Goal: Task Accomplishment & Management: Use online tool/utility

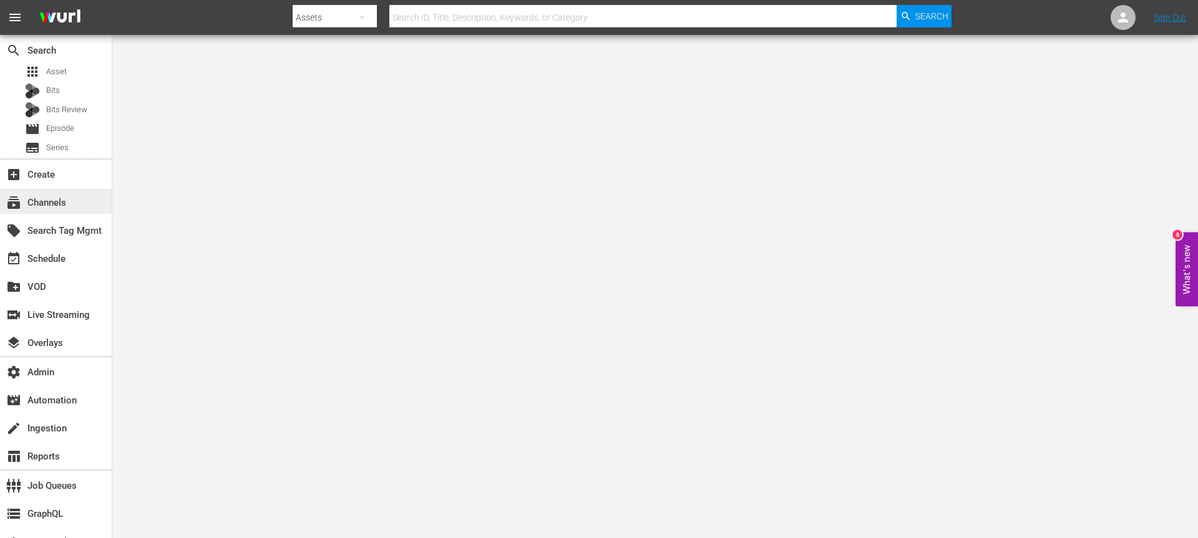
click at [47, 201] on div "subscriptions Channels" at bounding box center [35, 200] width 70 height 11
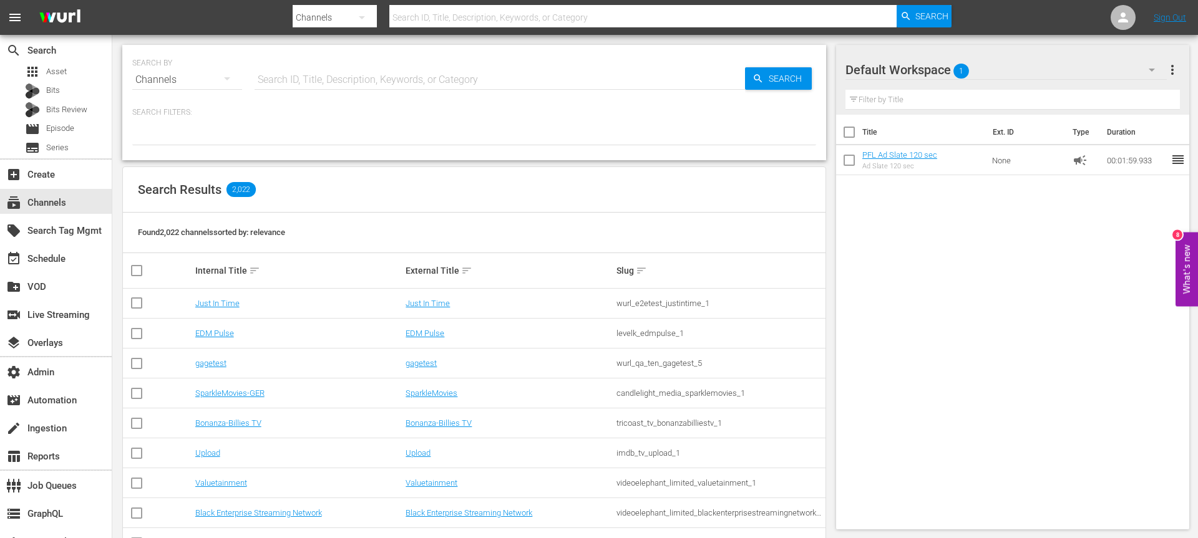
click at [284, 65] on input "text" at bounding box center [500, 80] width 490 height 30
type input "pfl"
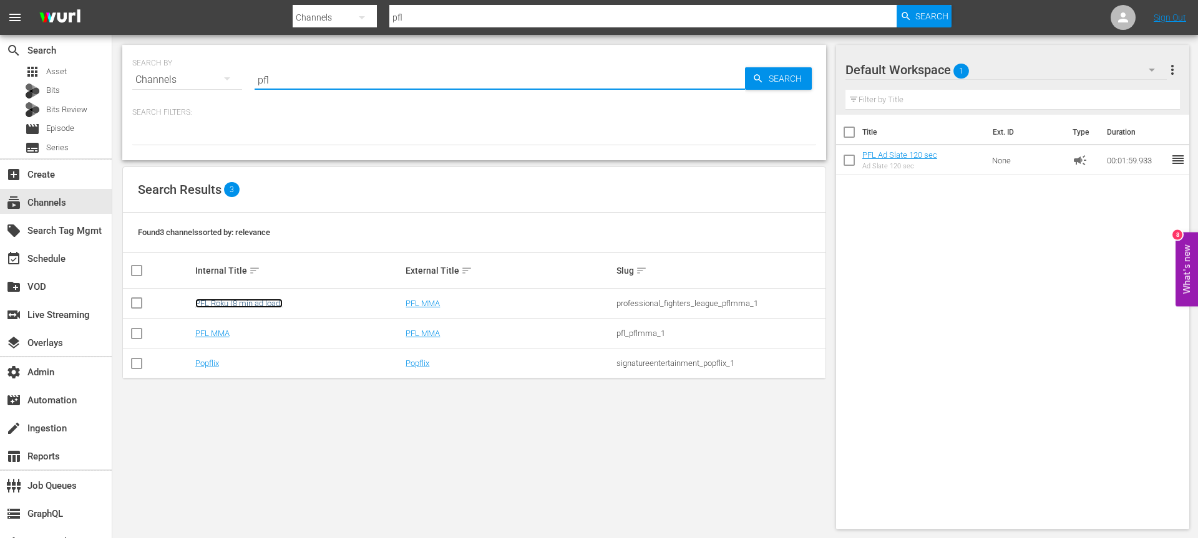
click at [221, 303] on link "PFL Roku (8 min ad load)" at bounding box center [238, 303] width 87 height 9
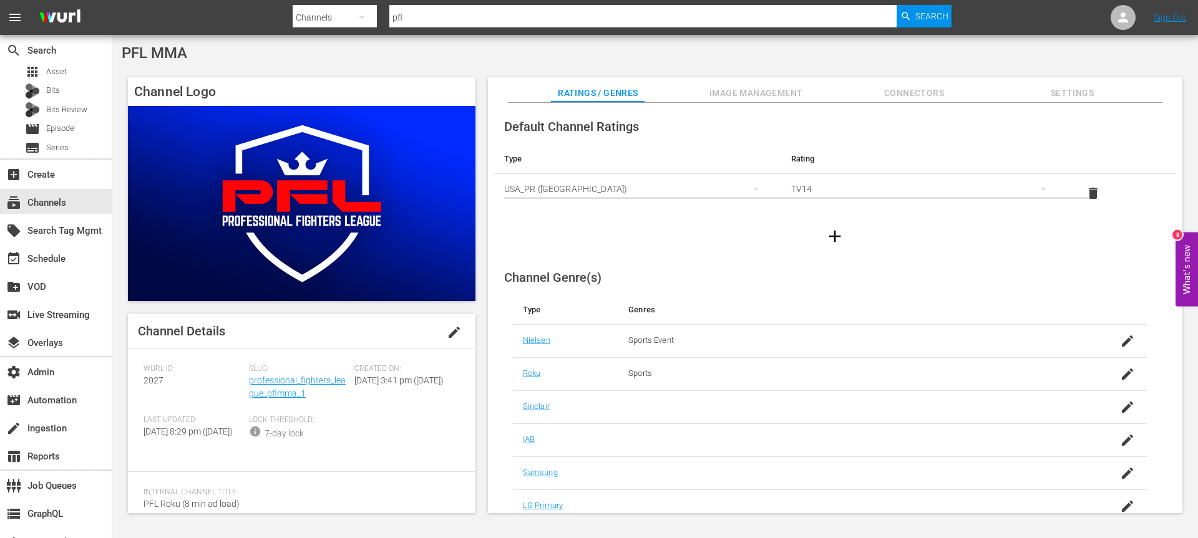
click at [261, 375] on div "Slug: professional_fighters_league_pflmma_1" at bounding box center [301, 389] width 105 height 51
click at [261, 379] on link "professional_fighters_league_pflmma_1" at bounding box center [297, 387] width 97 height 23
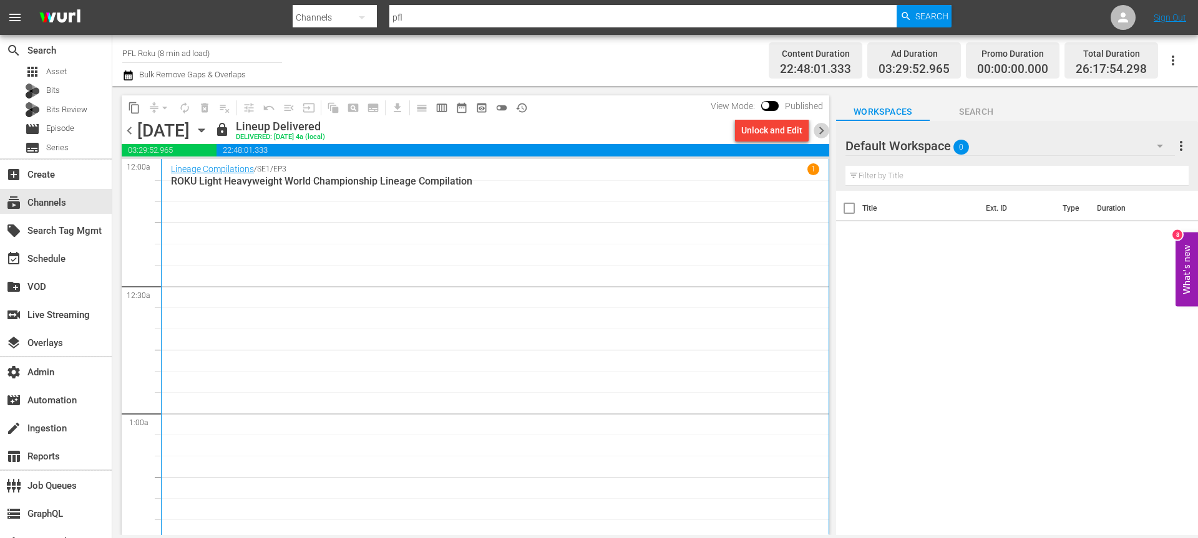
click at [820, 134] on span "chevron_right" at bounding box center [821, 131] width 16 height 16
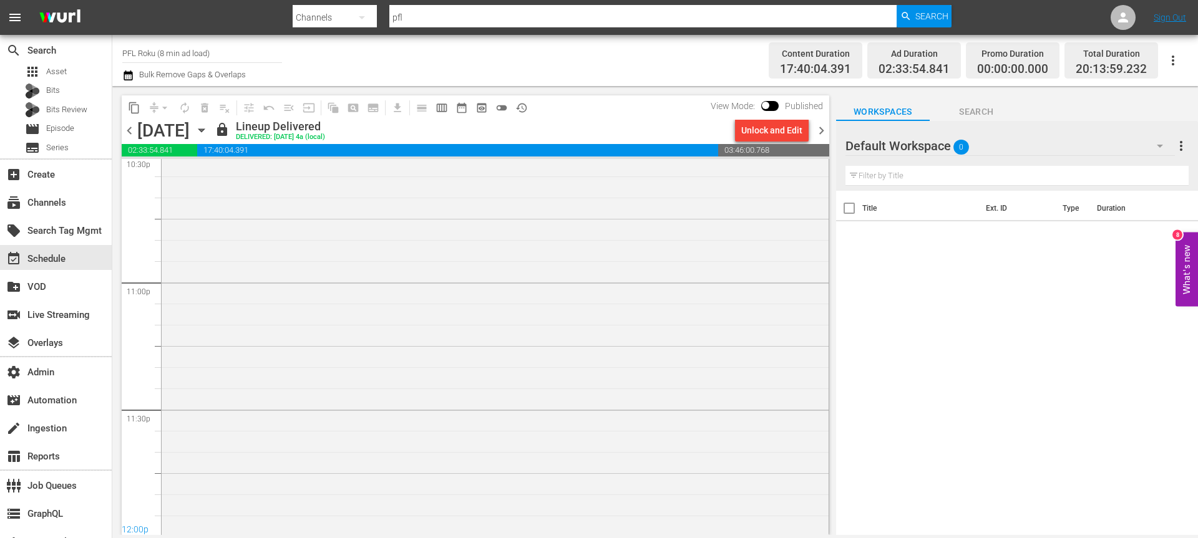
scroll to position [5646, 0]
click at [515, 354] on div "World Series of Fighting / SE1 / EP30: ROKU WSOF30: Branch vs. Starks VARIANT 1" at bounding box center [495, 202] width 667 height 906
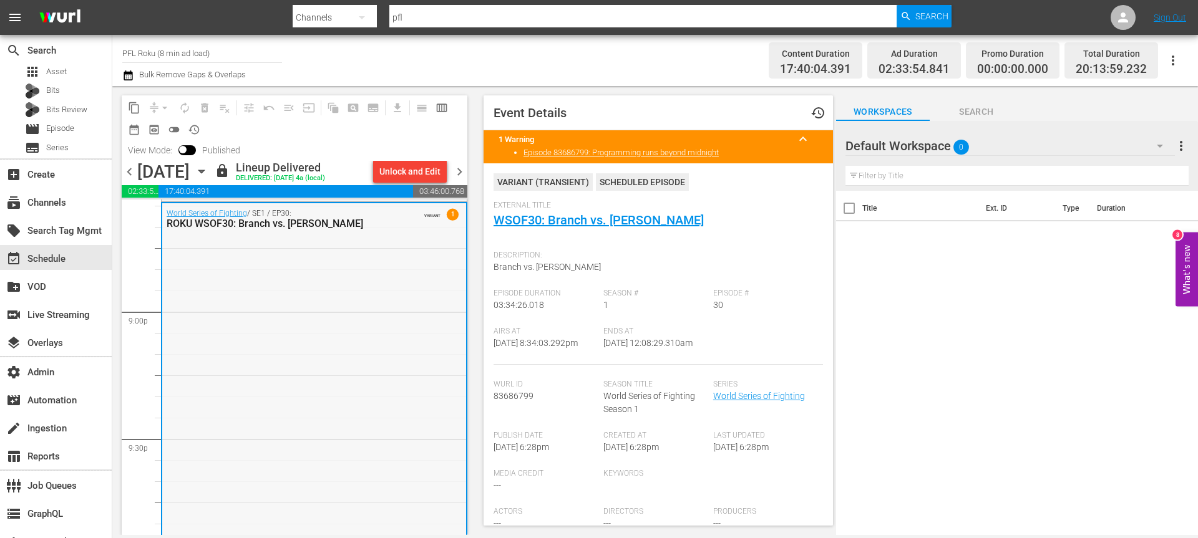
scroll to position [5135, 0]
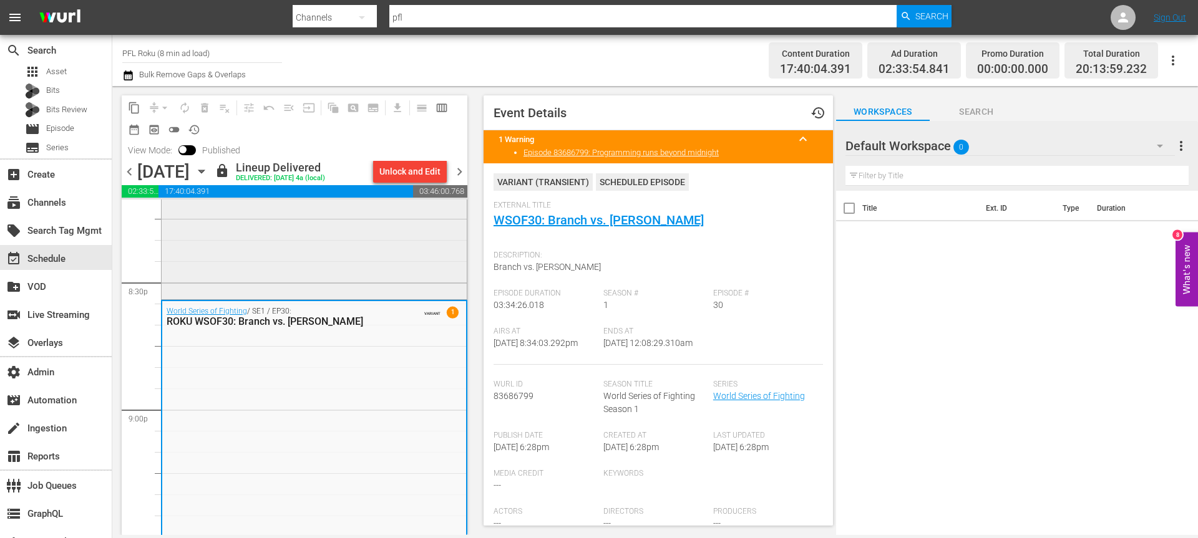
click at [392, 256] on div "PFL Vault / SE1 / EP2: ROKU PFL Vault | Episode 02 VARIANT" at bounding box center [314, 179] width 305 height 236
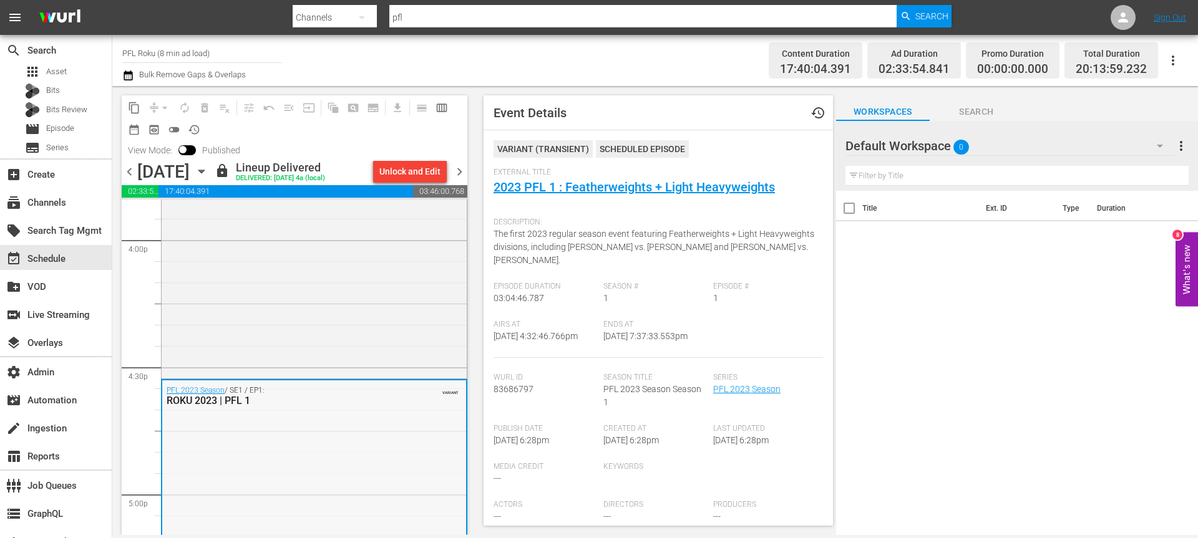
scroll to position [4021, 0]
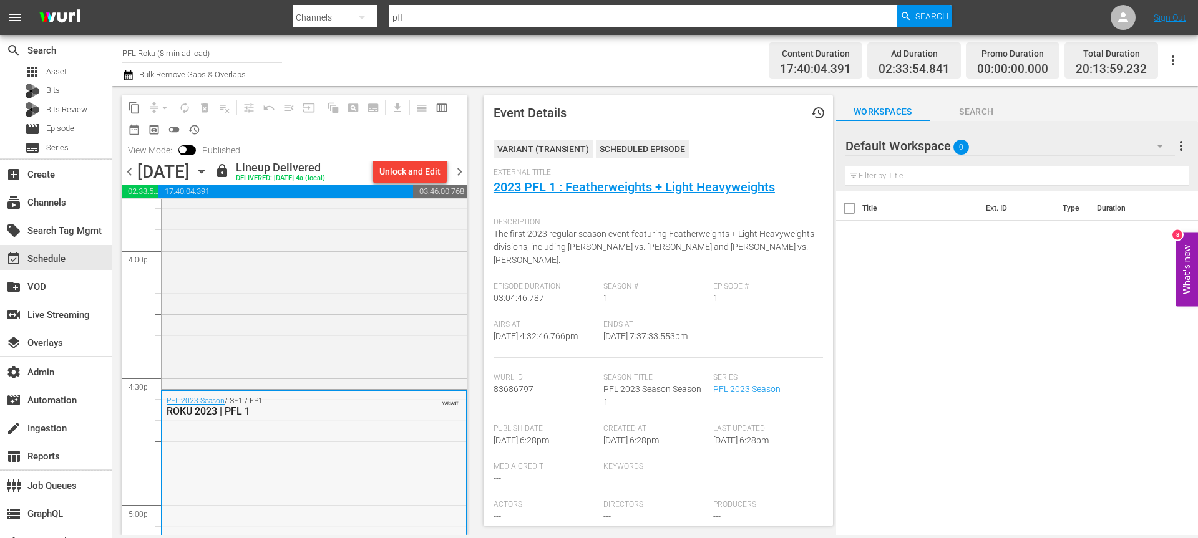
click at [379, 288] on div "Fighter Compilation / SE1 / EP4: ROKU 2023 FIghter Compilation: Jesus Pinedo VA…" at bounding box center [314, 172] width 305 height 430
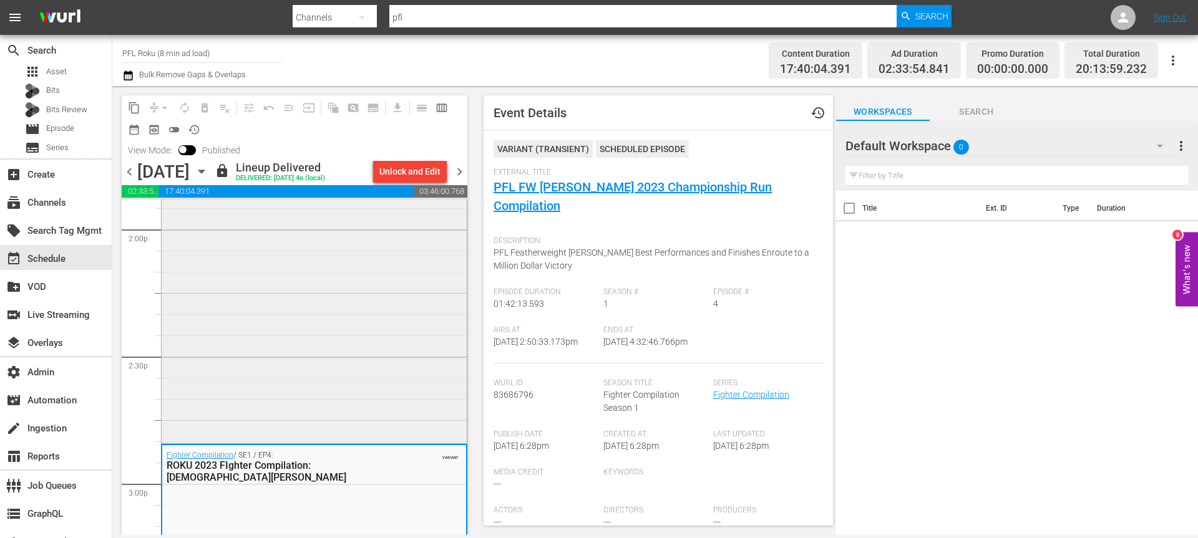
scroll to position [3526, 0]
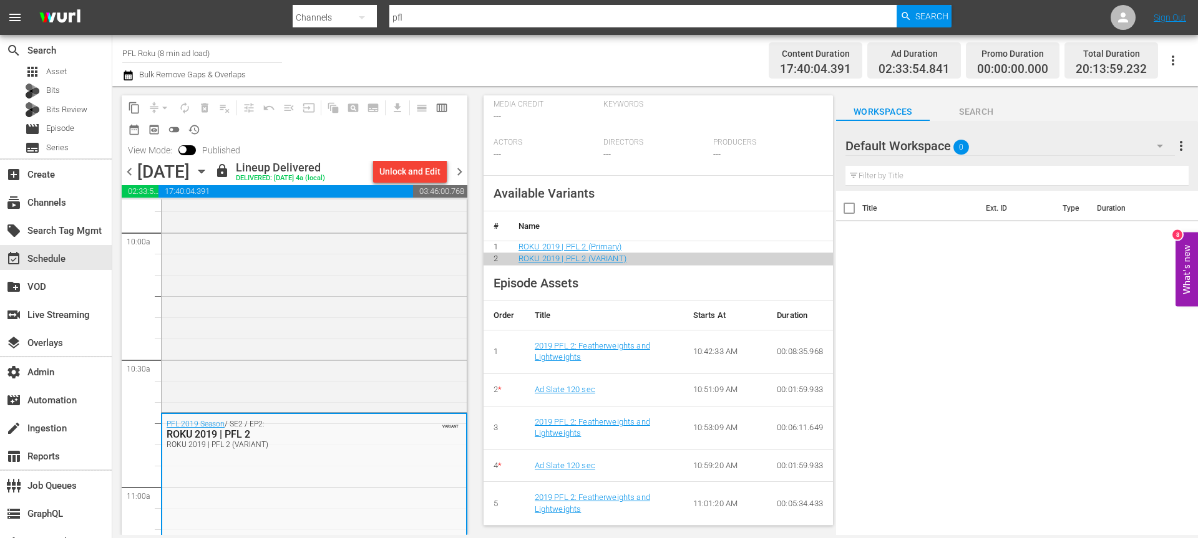
scroll to position [380, 0]
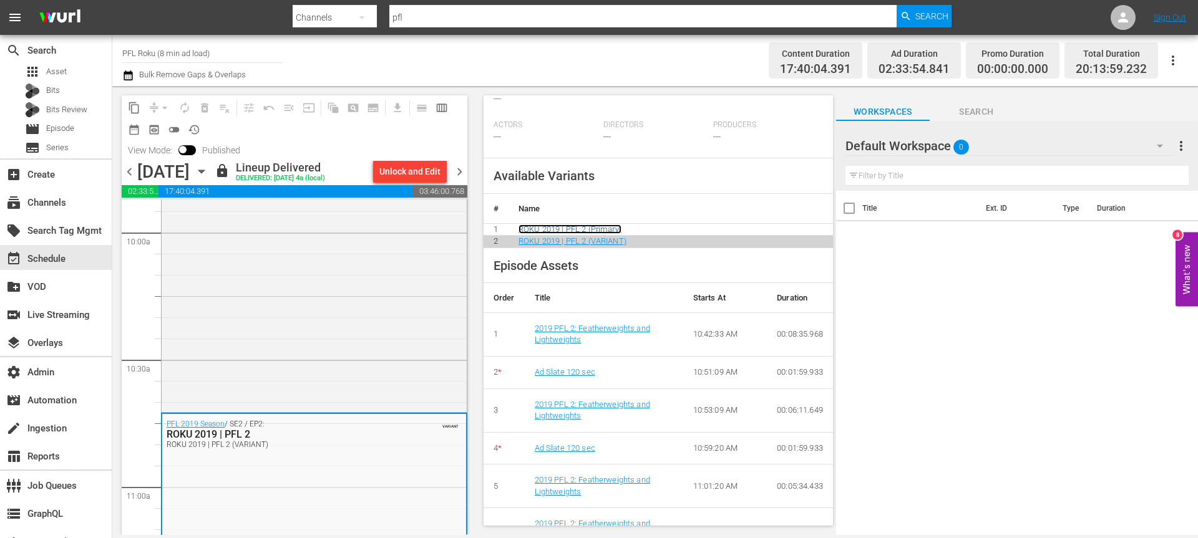
click at [608, 234] on link "ROKU 2019 | PFL 2 (Primary)" at bounding box center [569, 229] width 103 height 9
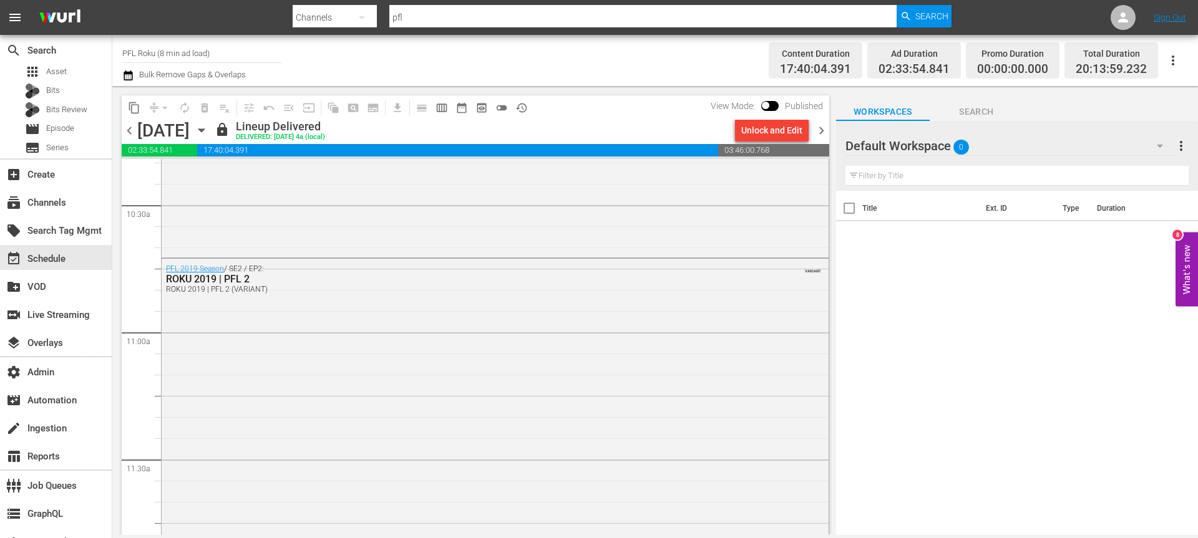
scroll to position [1835, 0]
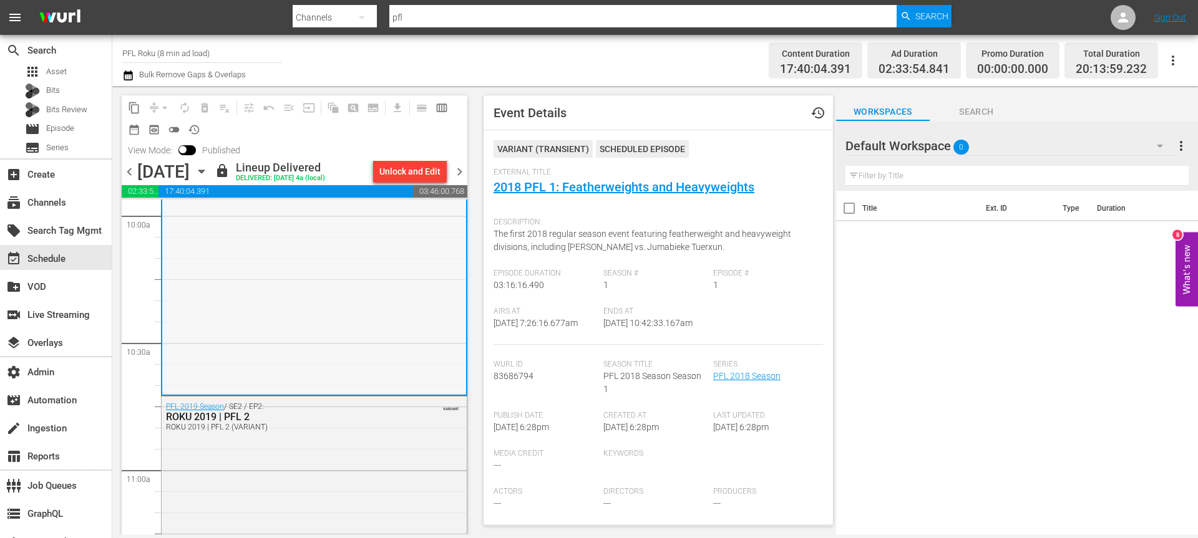
scroll to position [2726, 0]
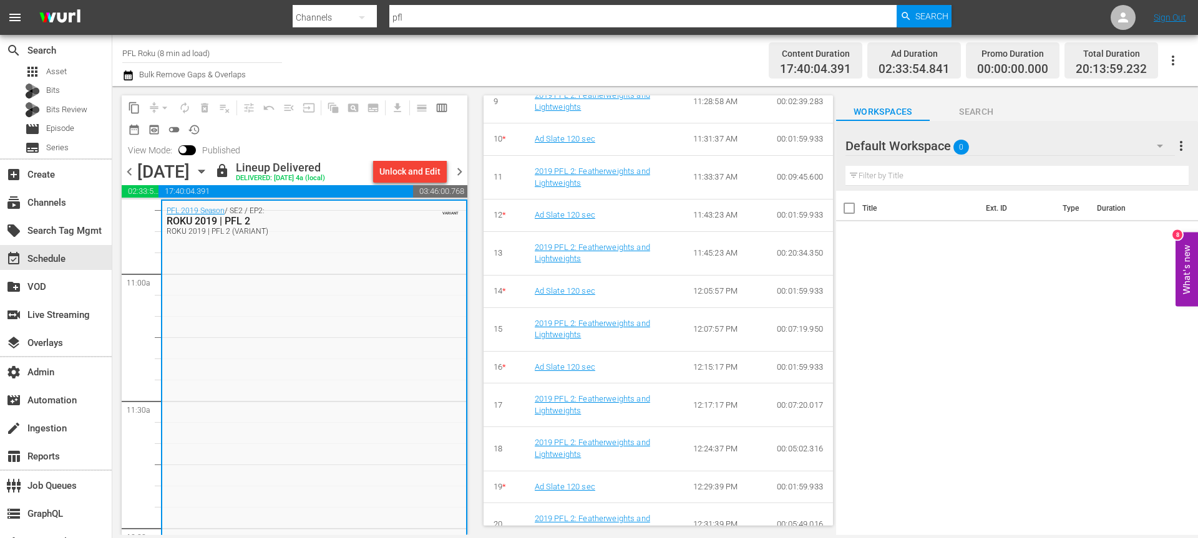
scroll to position [0, 0]
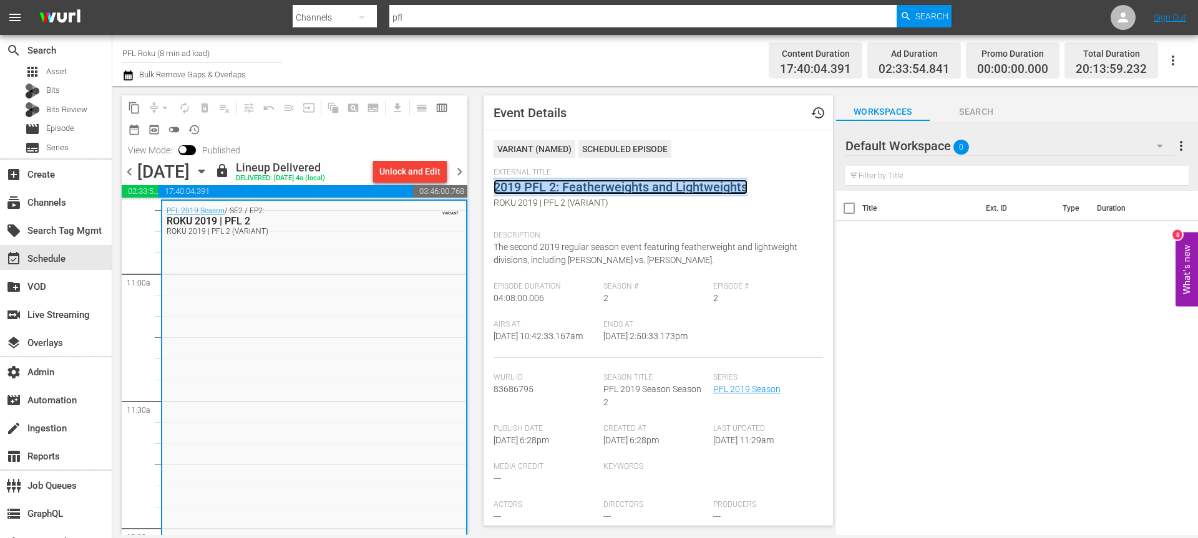
click at [665, 180] on link "2019 PFL 2: Featherweights and Lightweights" at bounding box center [620, 187] width 254 height 15
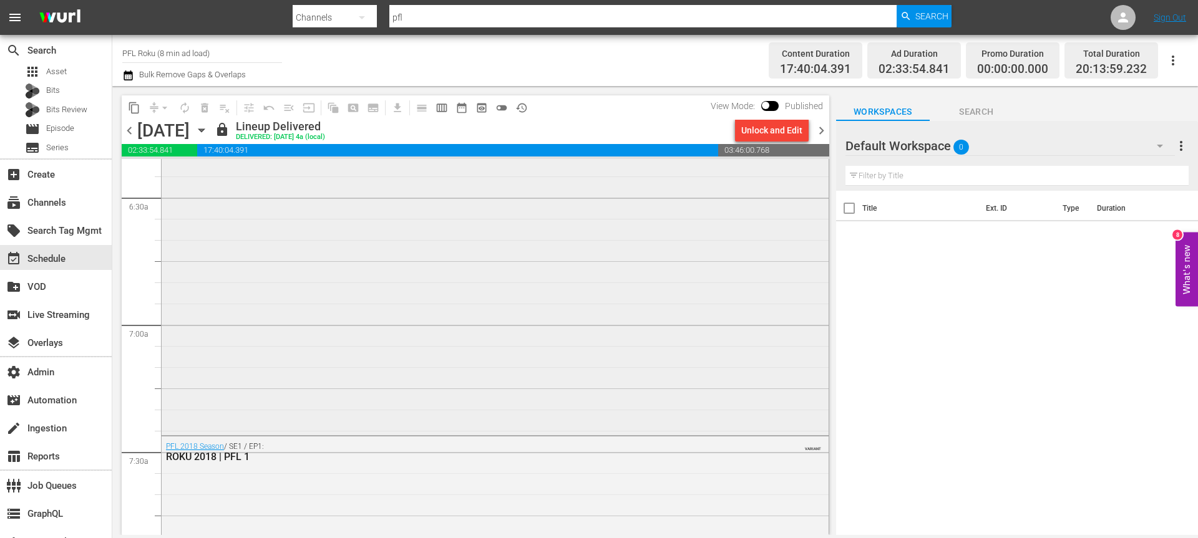
scroll to position [1808, 0]
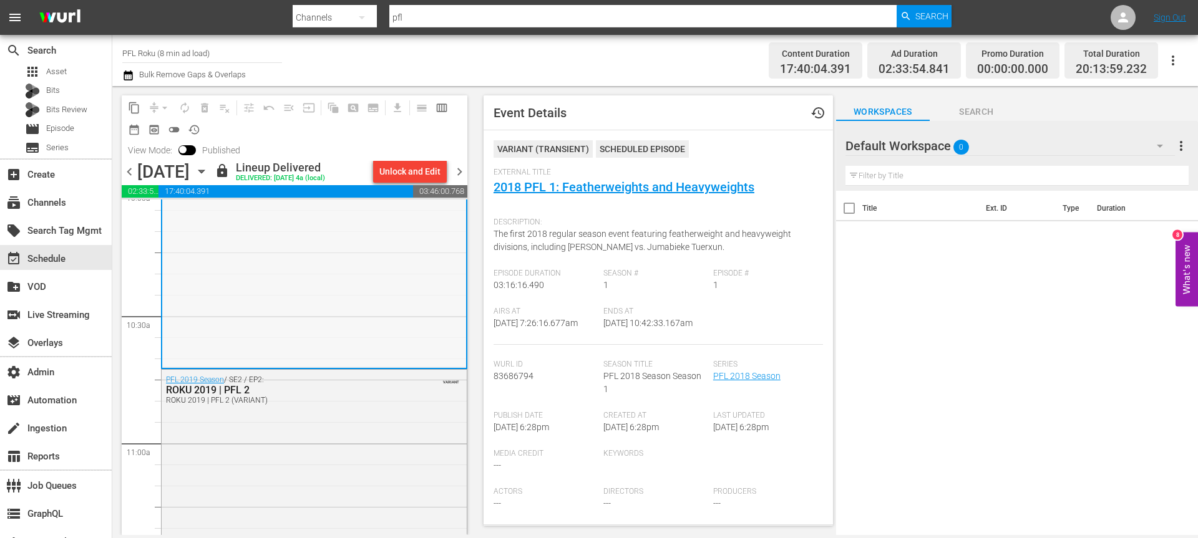
scroll to position [2568, 0]
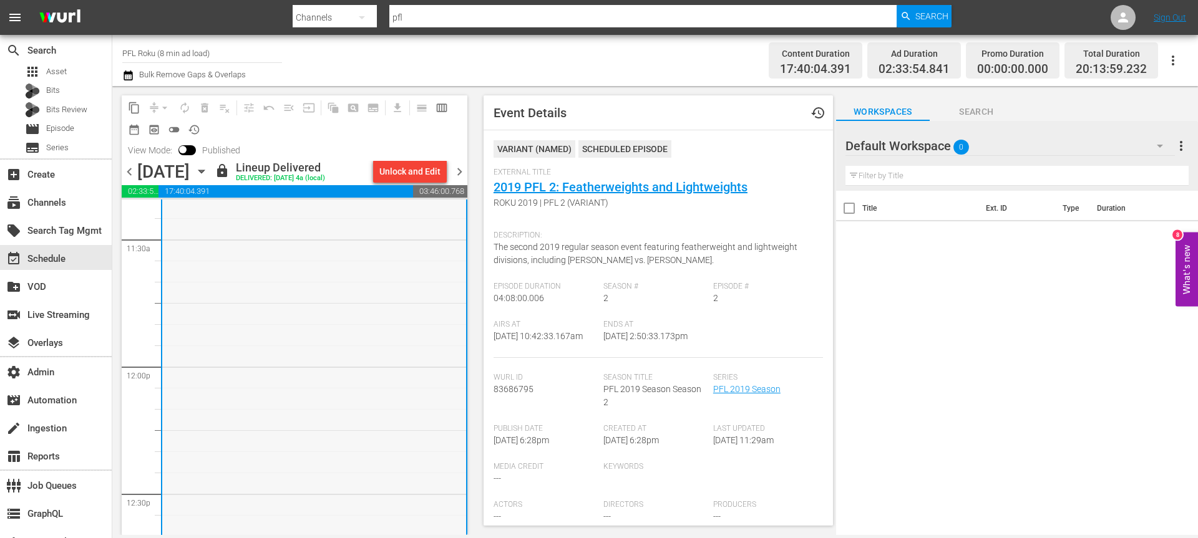
scroll to position [3001, 0]
click at [464, 179] on span "chevron_right" at bounding box center [460, 172] width 16 height 16
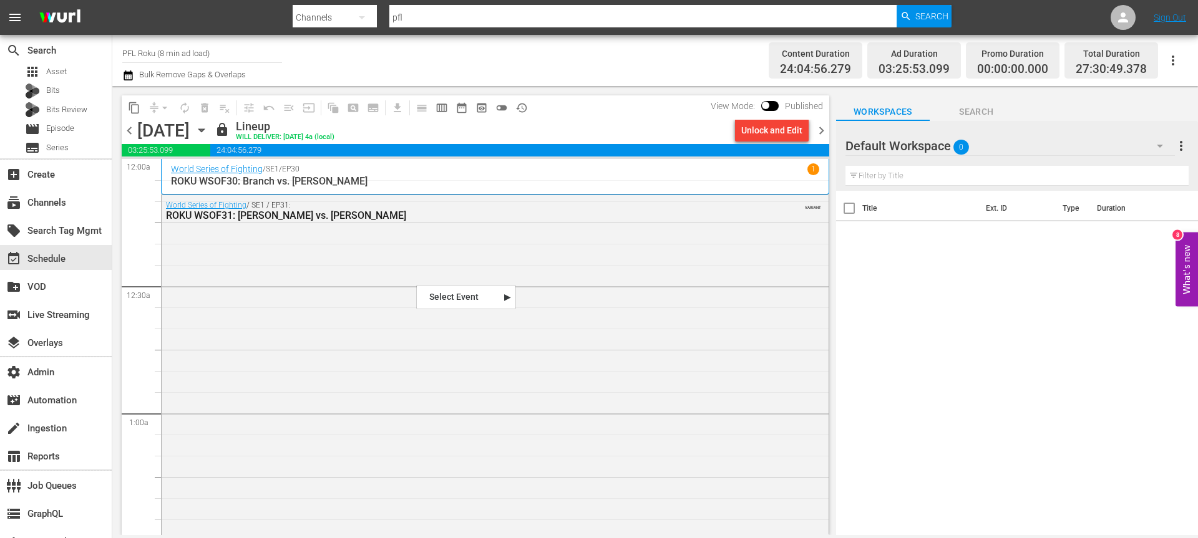
click at [481, 181] on p "ROKU WSOF30: Branch vs. Starks" at bounding box center [495, 181] width 648 height 12
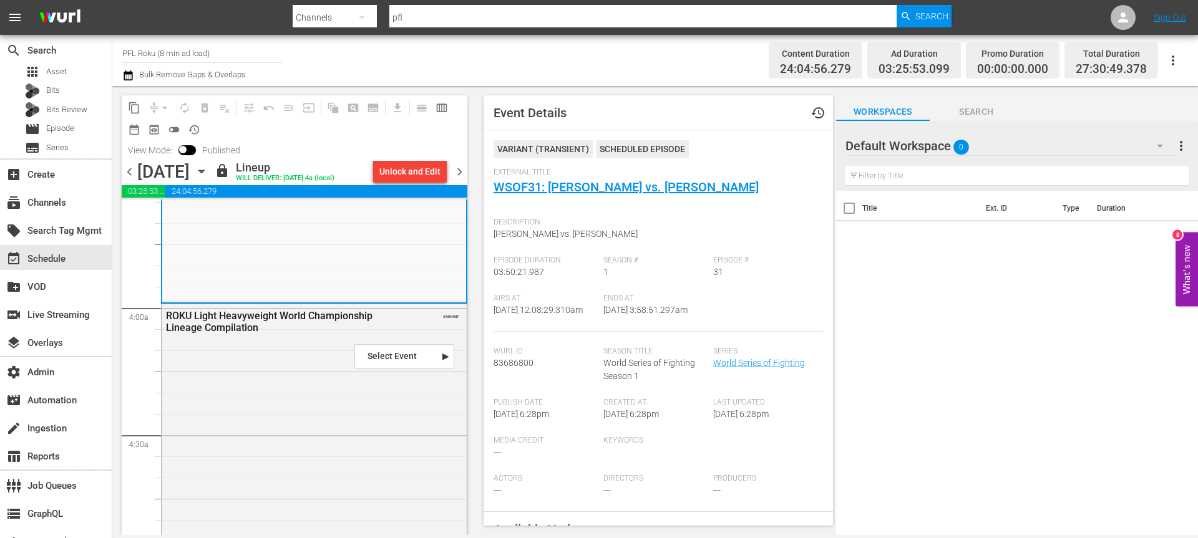
scroll to position [929, 0]
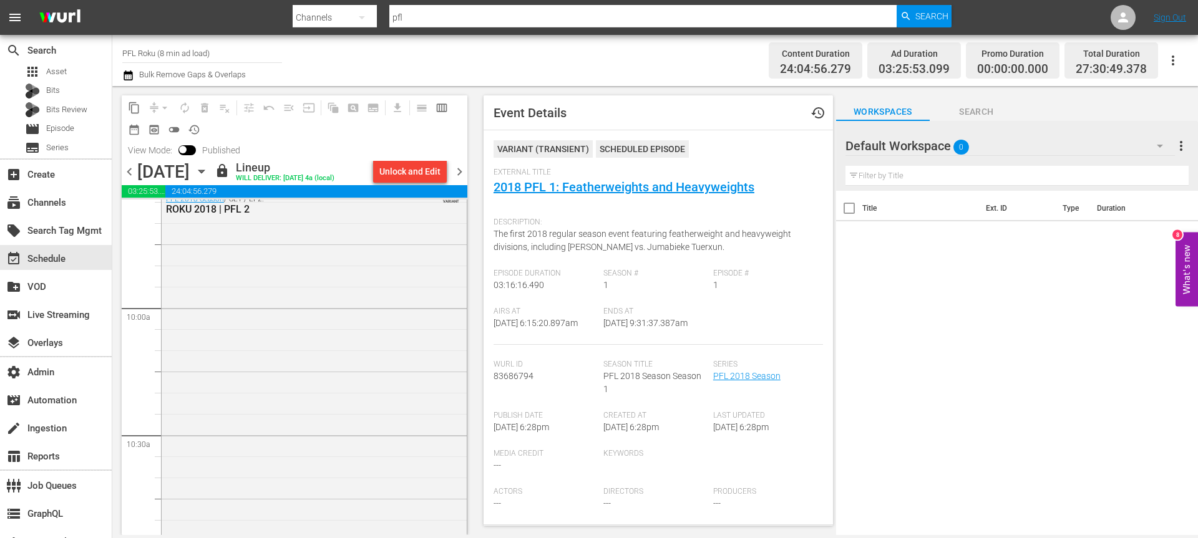
scroll to position [2442, 0]
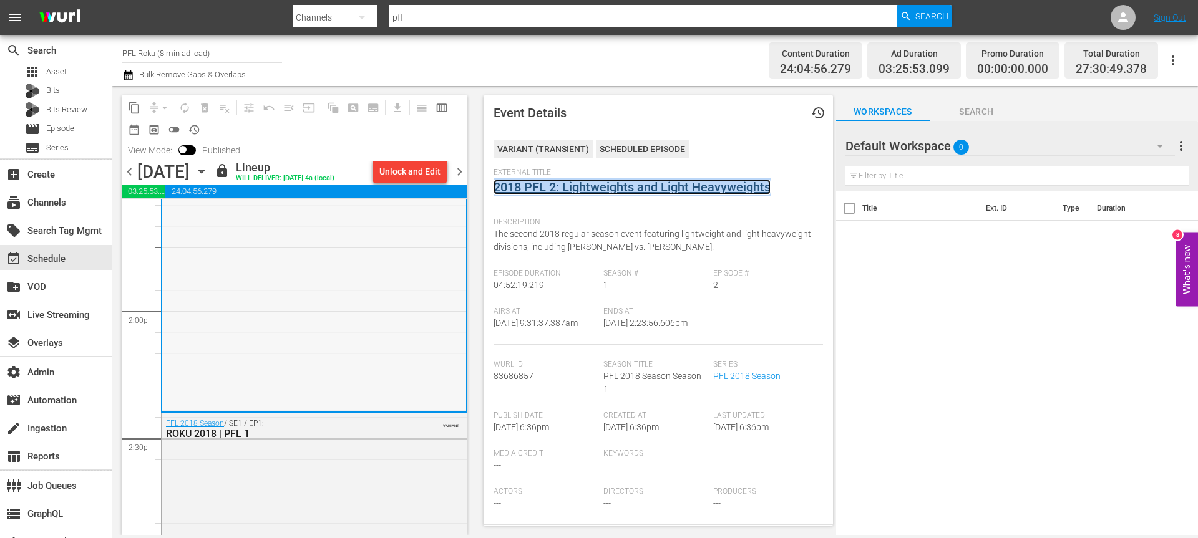
scroll to position [3474, 0]
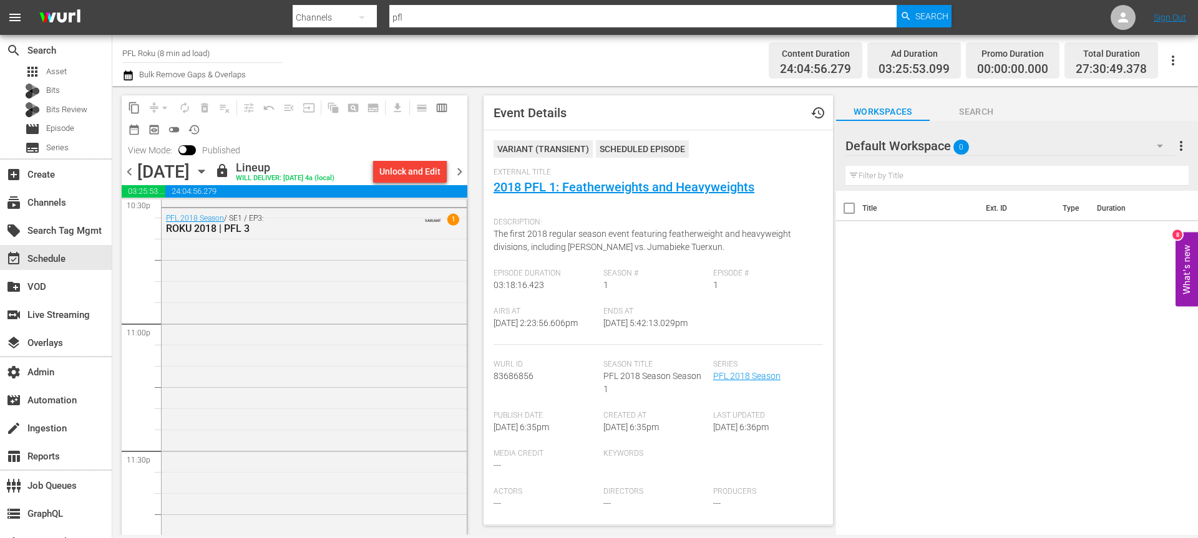
scroll to position [5738, 0]
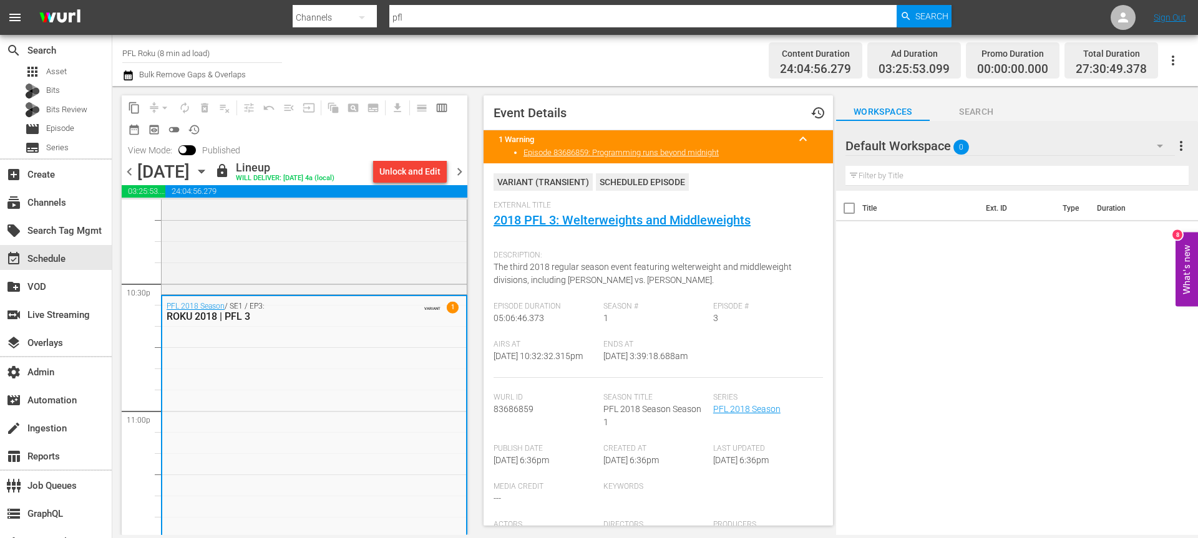
scroll to position [5520, 0]
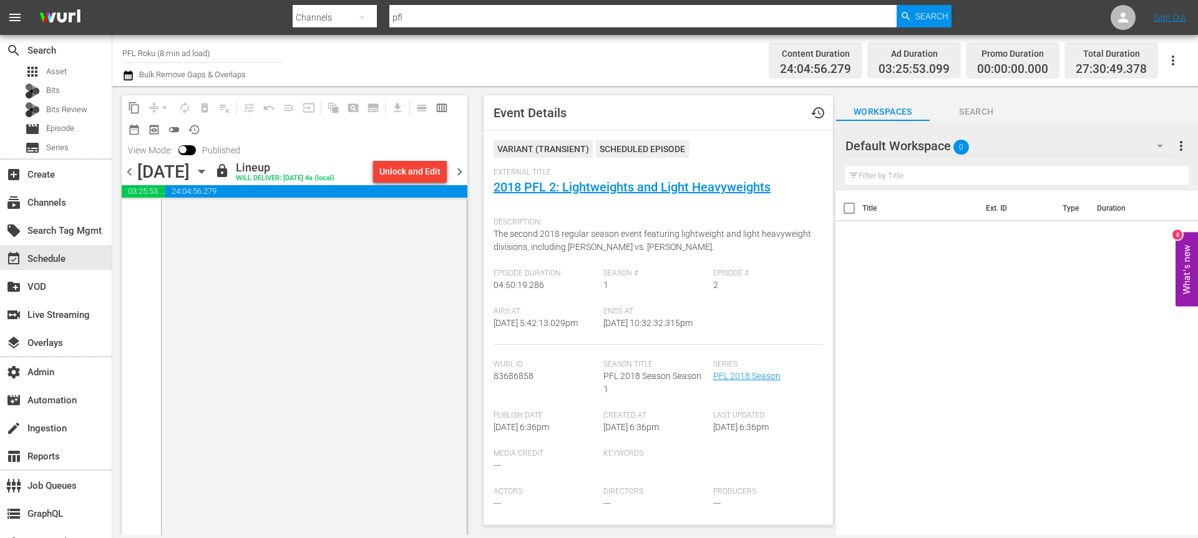
scroll to position [6703, 0]
click at [464, 175] on span "chevron_right" at bounding box center [460, 172] width 16 height 16
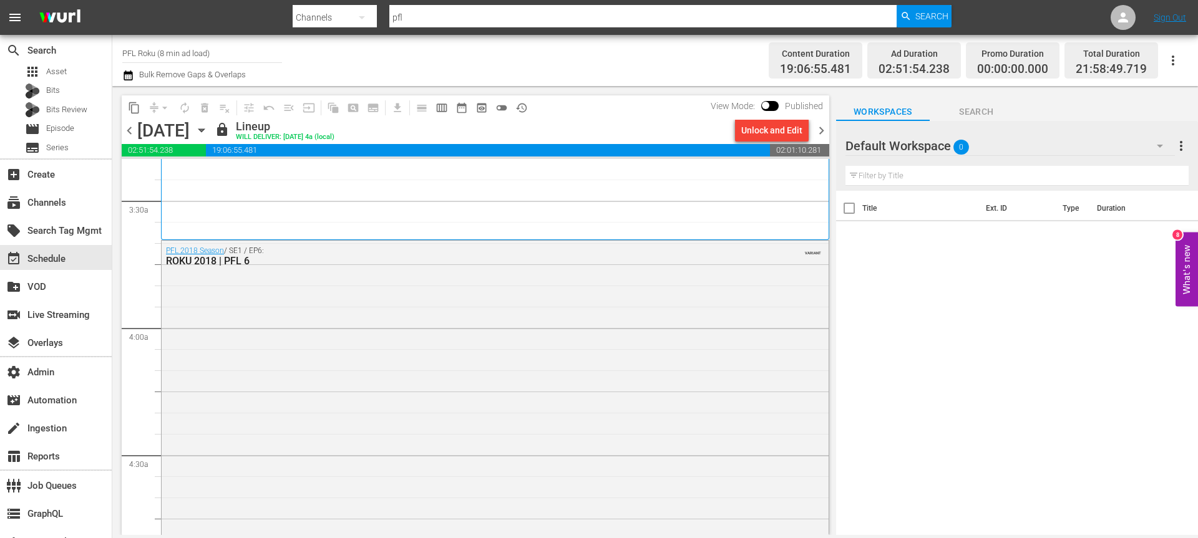
scroll to position [860, 0]
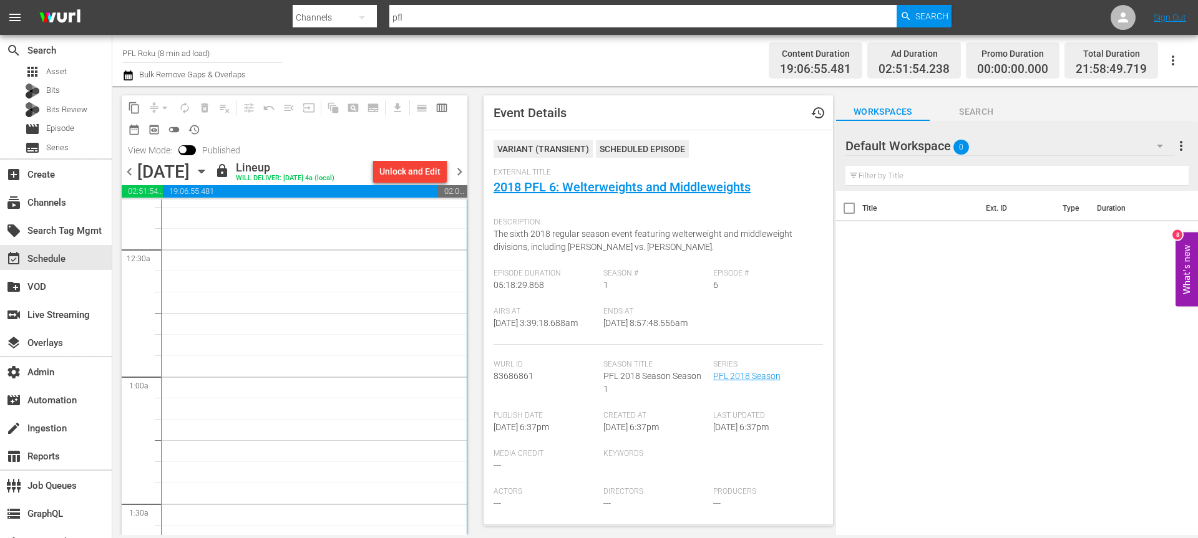
scroll to position [0, 0]
click at [130, 175] on span "chevron_left" at bounding box center [130, 172] width 16 height 16
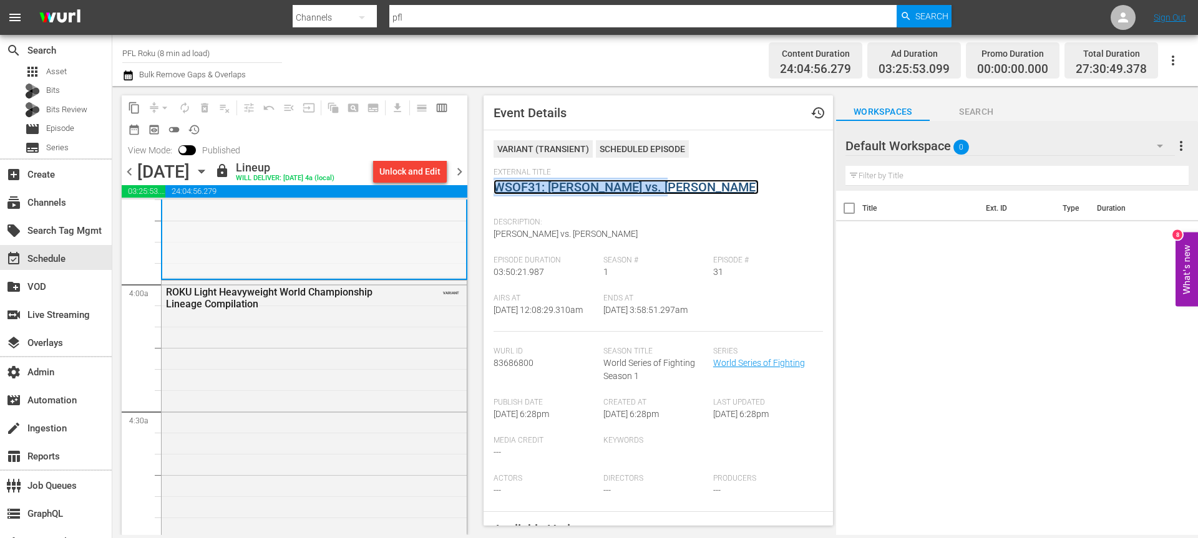
scroll to position [937, 0]
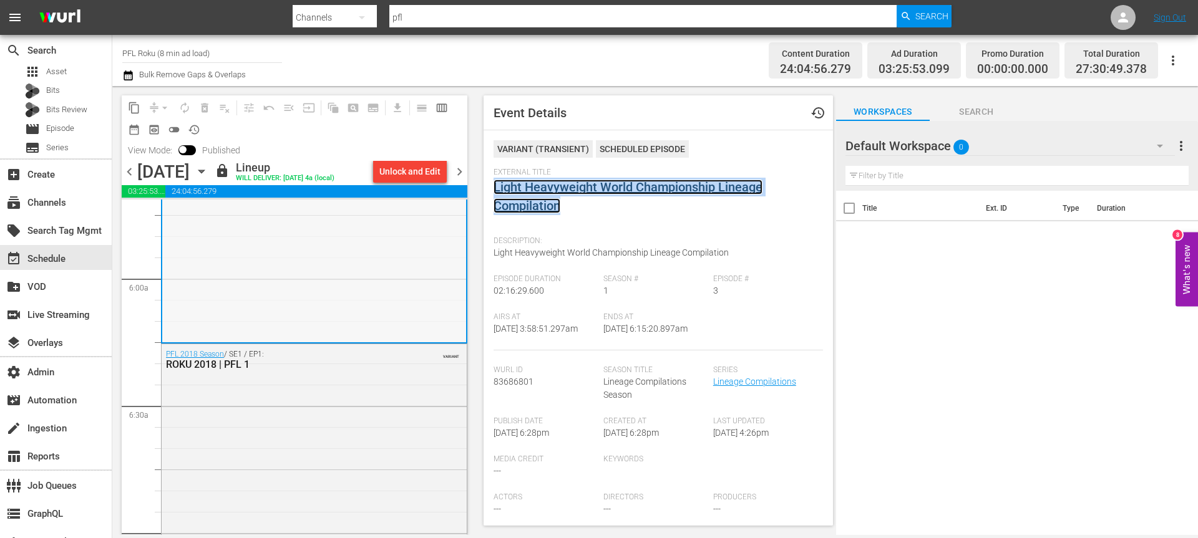
scroll to position [1478, 0]
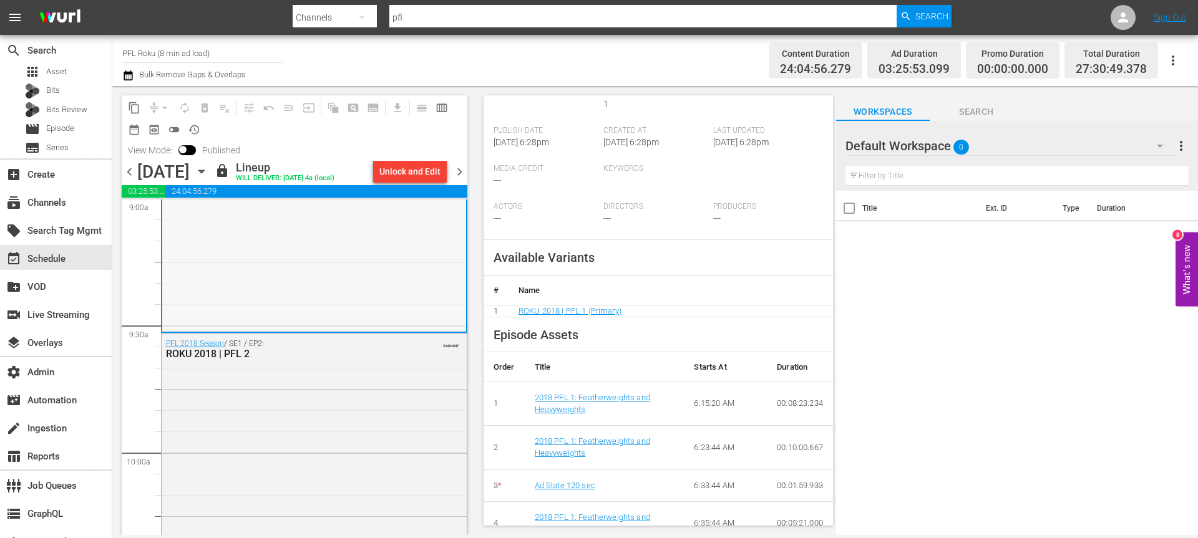
scroll to position [2331, 0]
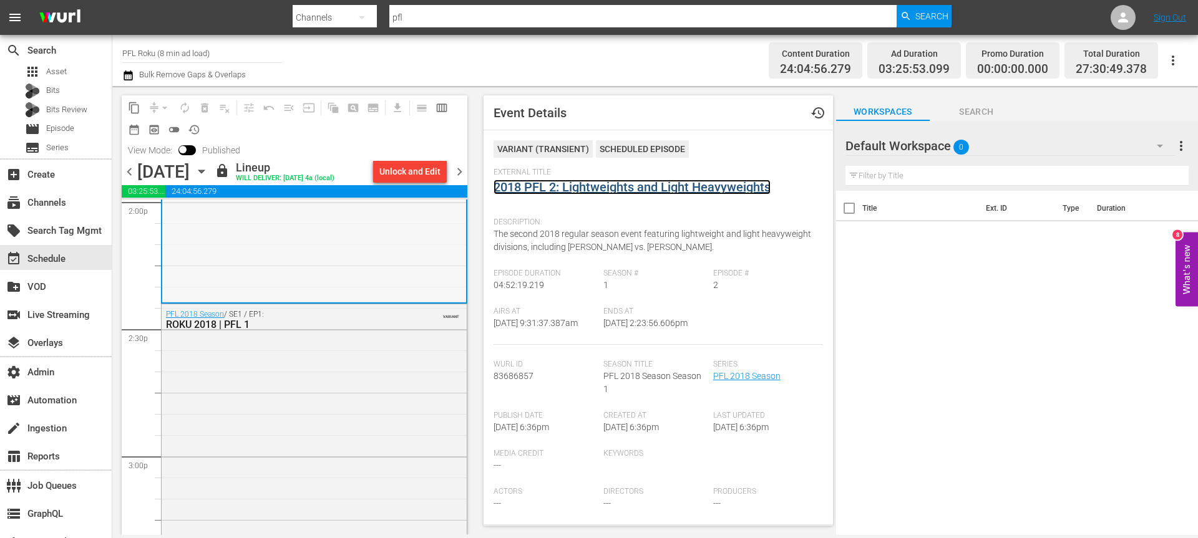
scroll to position [3576, 0]
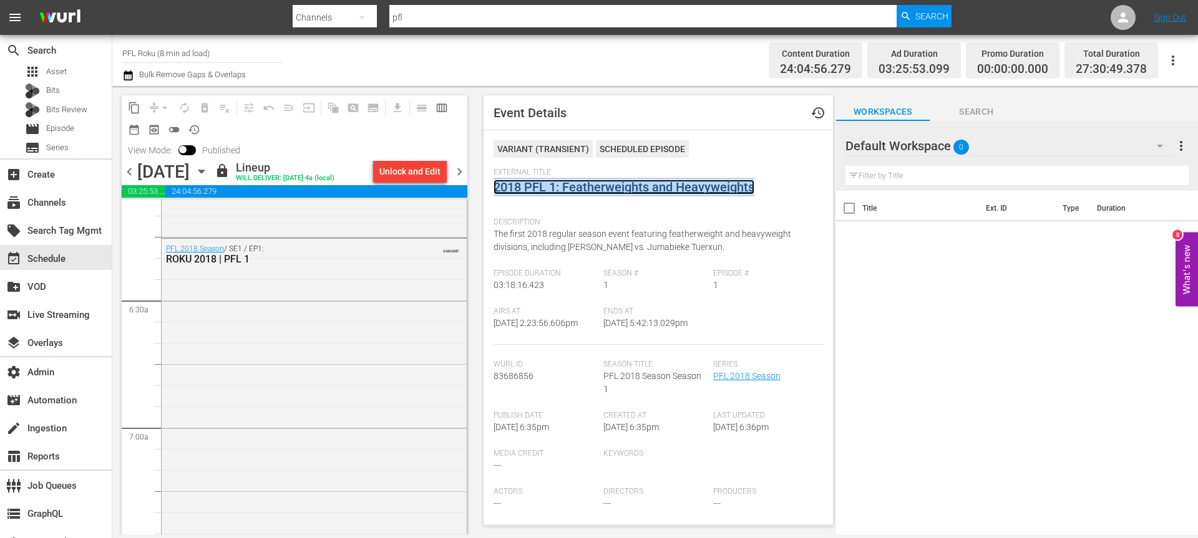
scroll to position [1548, 0]
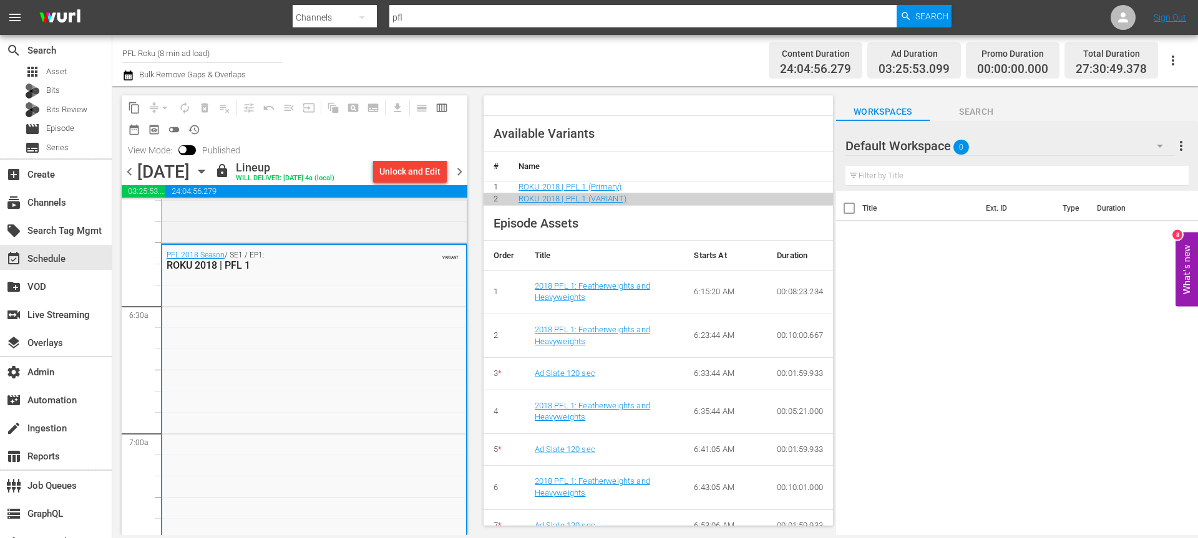
scroll to position [412, 0]
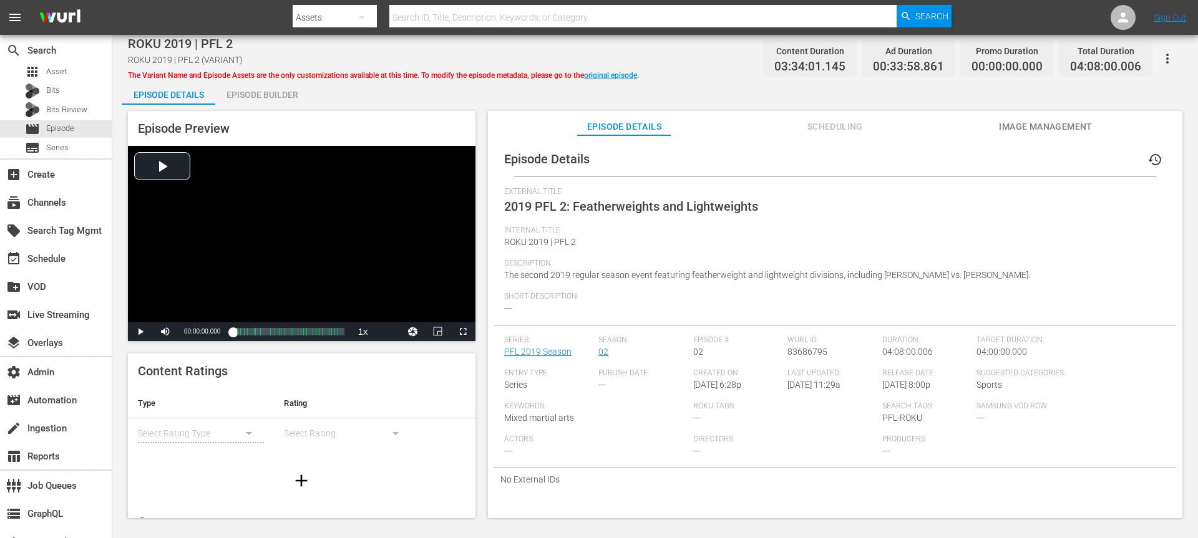
click at [1155, 67] on button "button" at bounding box center [1167, 59] width 30 height 30
click at [498, 97] on div "Episode Details Episode Builder Episode Preview Video Player is loading. Play V…" at bounding box center [655, 304] width 1067 height 449
click at [240, 84] on div "Episode Builder" at bounding box center [262, 95] width 94 height 30
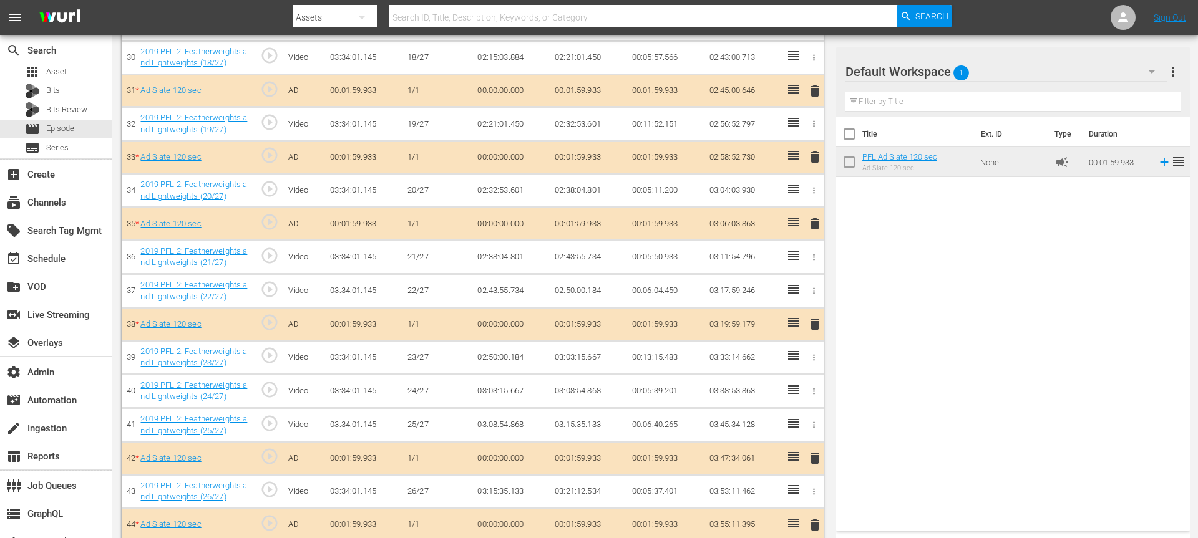
scroll to position [1360, 0]
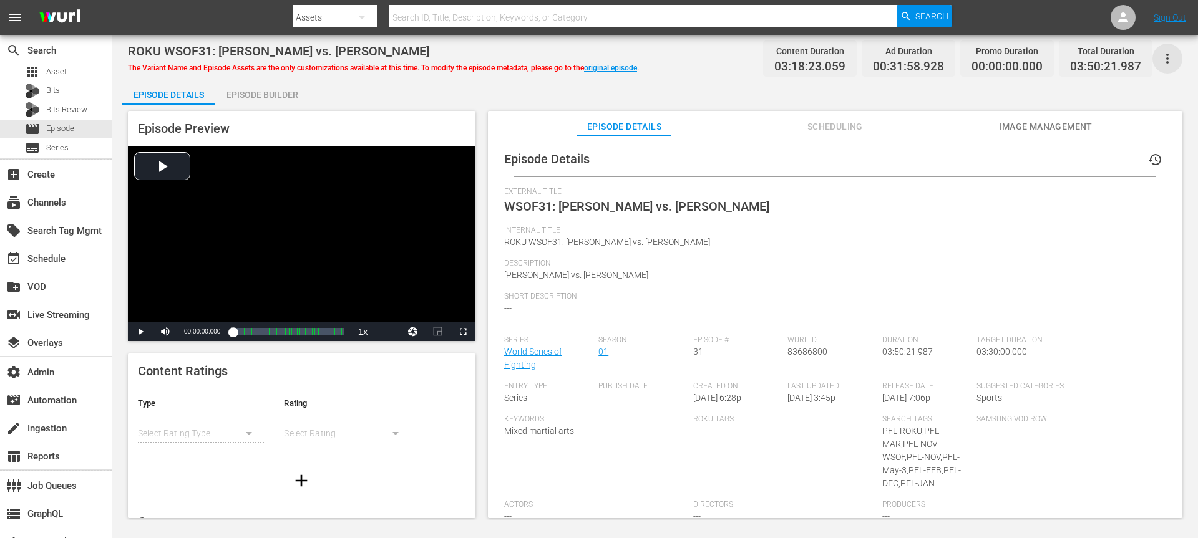
click at [1172, 62] on icon "button" at bounding box center [1167, 58] width 15 height 15
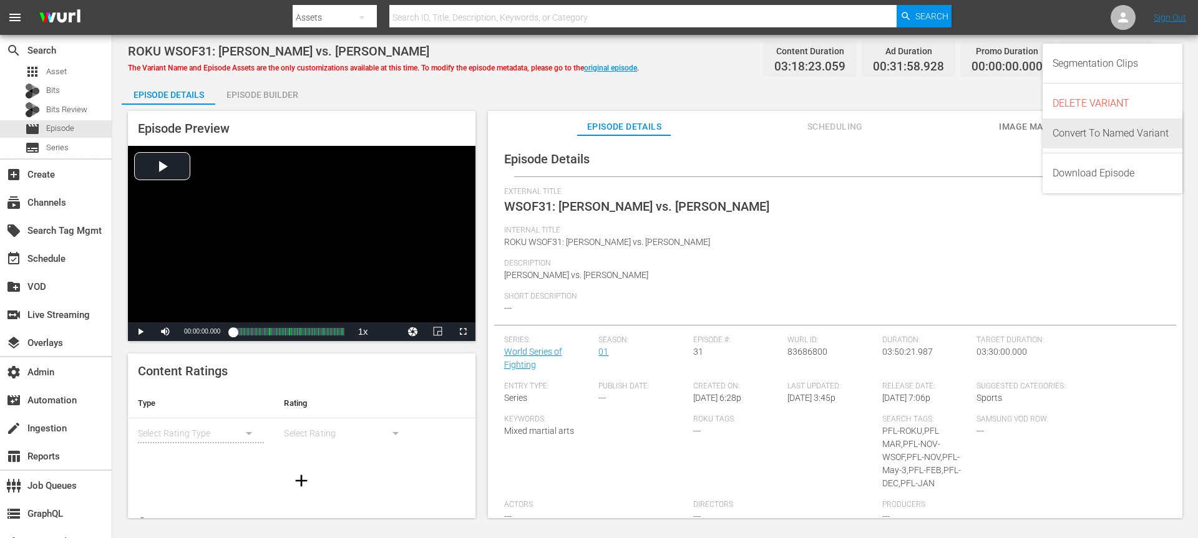
click at [1134, 135] on div "Convert To Named Variant" at bounding box center [1112, 134] width 120 height 30
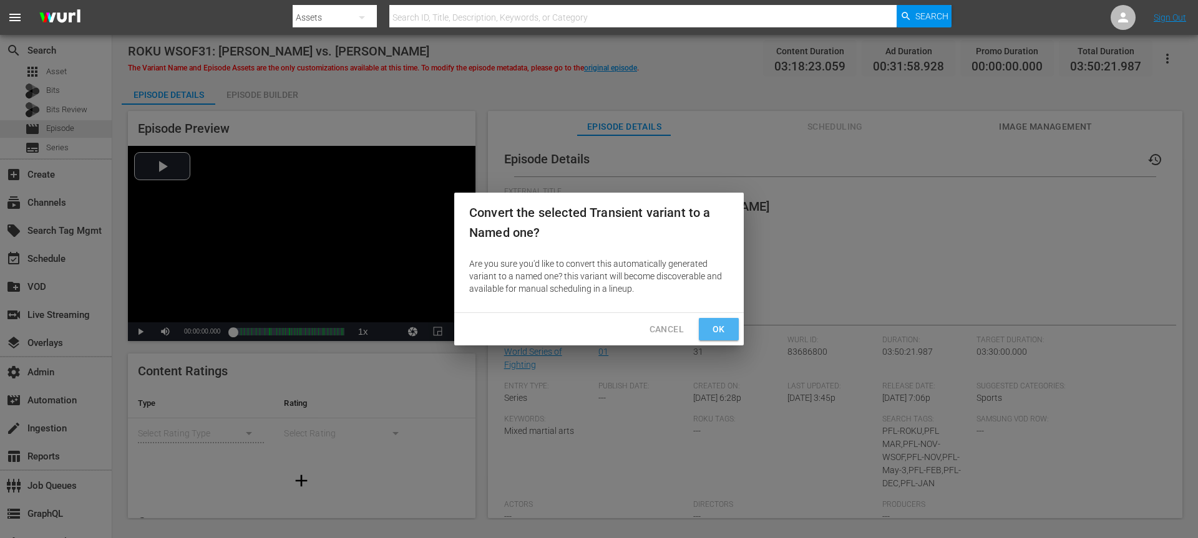
click at [725, 328] on span "Ok" at bounding box center [719, 330] width 20 height 16
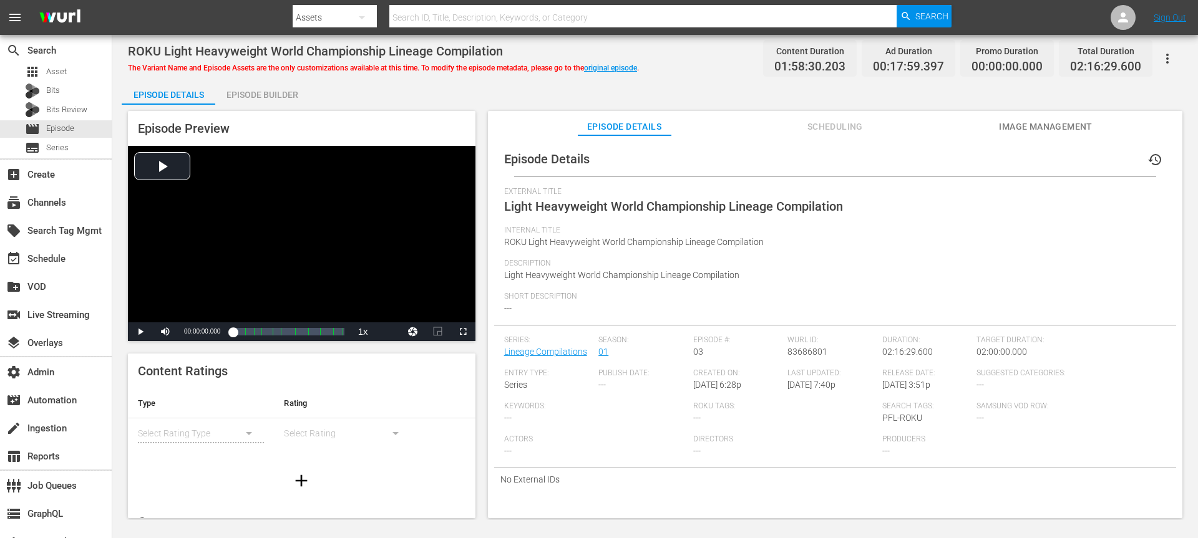
click at [1180, 65] on button "button" at bounding box center [1167, 59] width 30 height 30
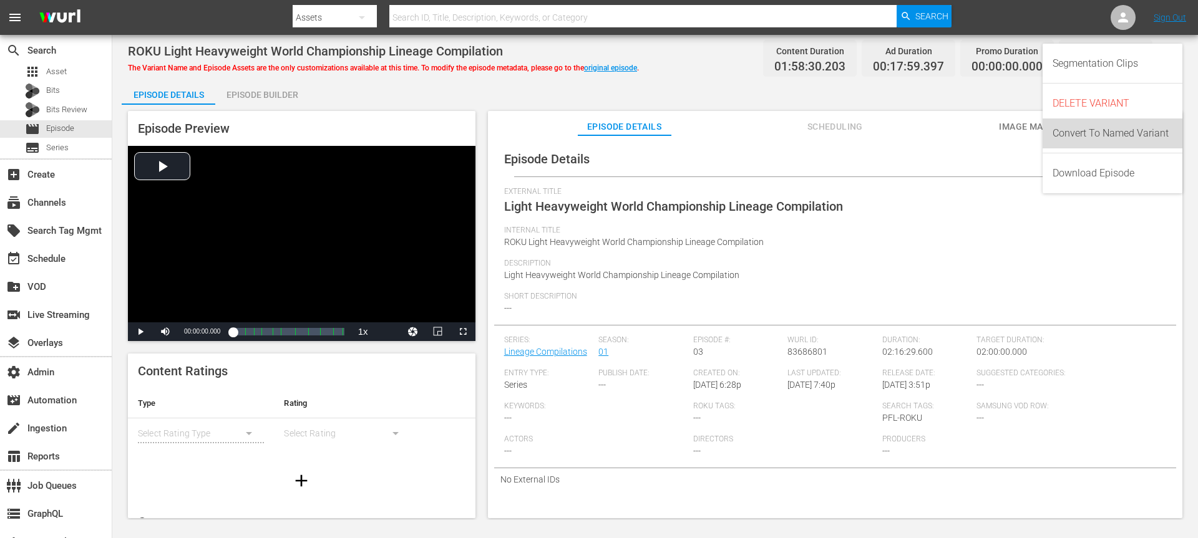
click at [1098, 135] on div "Convert To Named Variant" at bounding box center [1112, 134] width 120 height 30
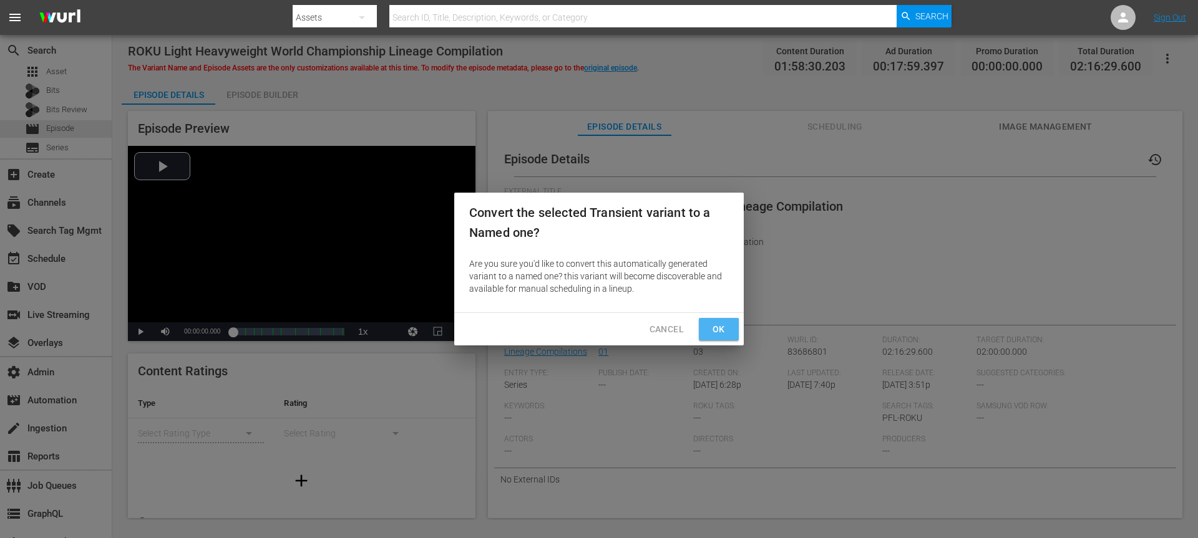
click at [718, 323] on span "Ok" at bounding box center [719, 330] width 20 height 16
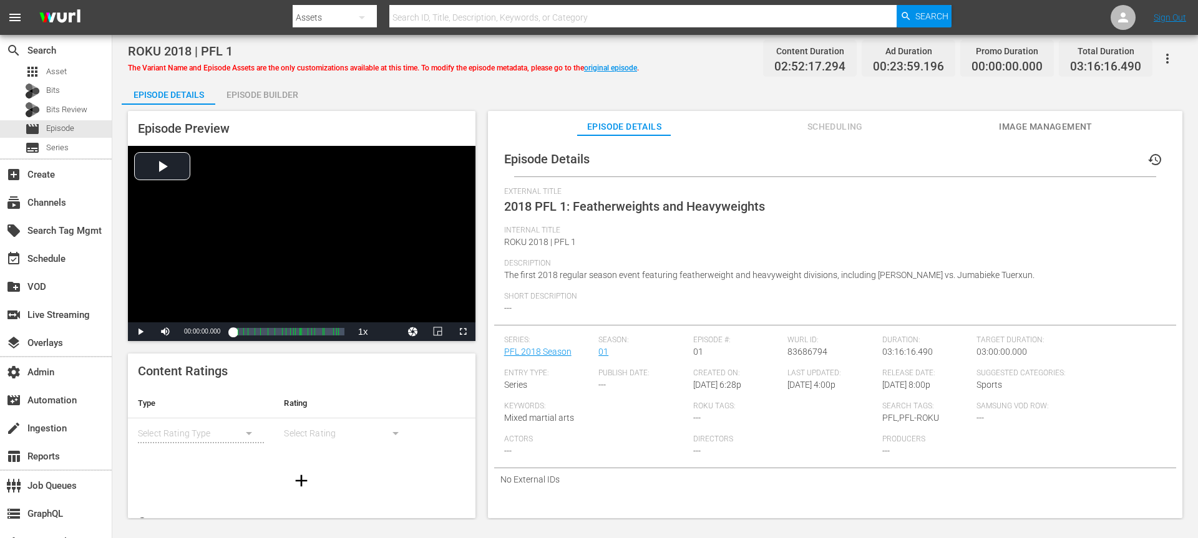
click at [1163, 54] on icon "button" at bounding box center [1167, 58] width 15 height 15
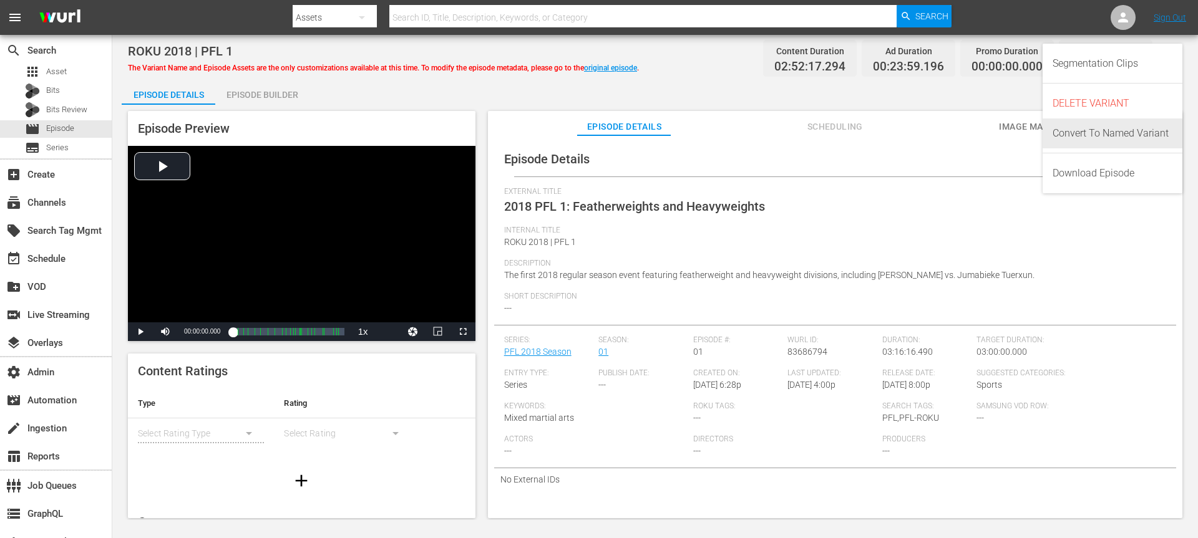
click at [1077, 127] on div "Convert To Named Variant" at bounding box center [1112, 134] width 120 height 30
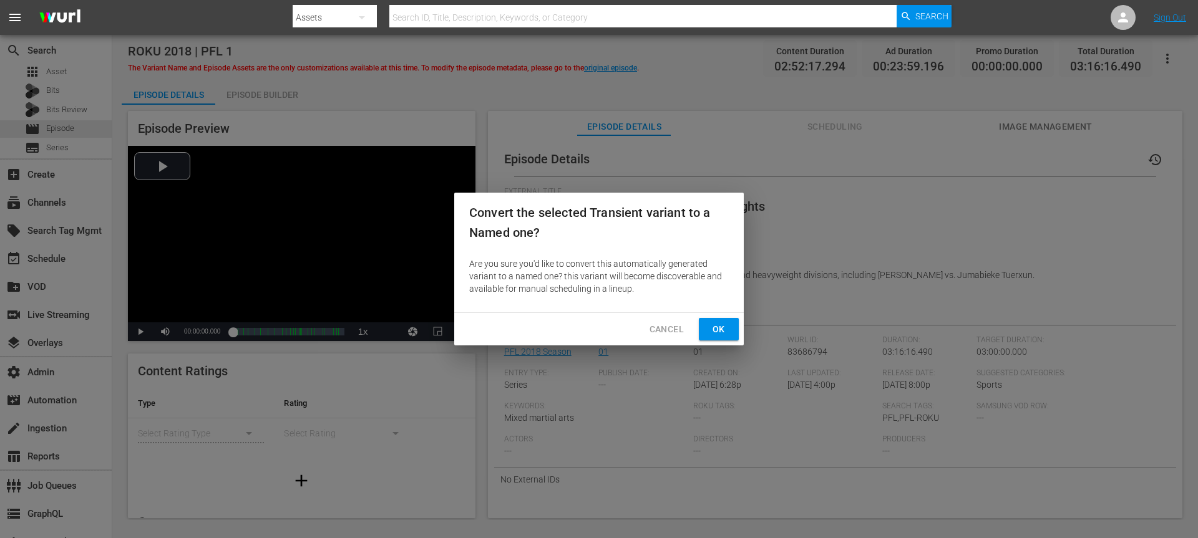
click at [716, 330] on span "Ok" at bounding box center [719, 330] width 20 height 16
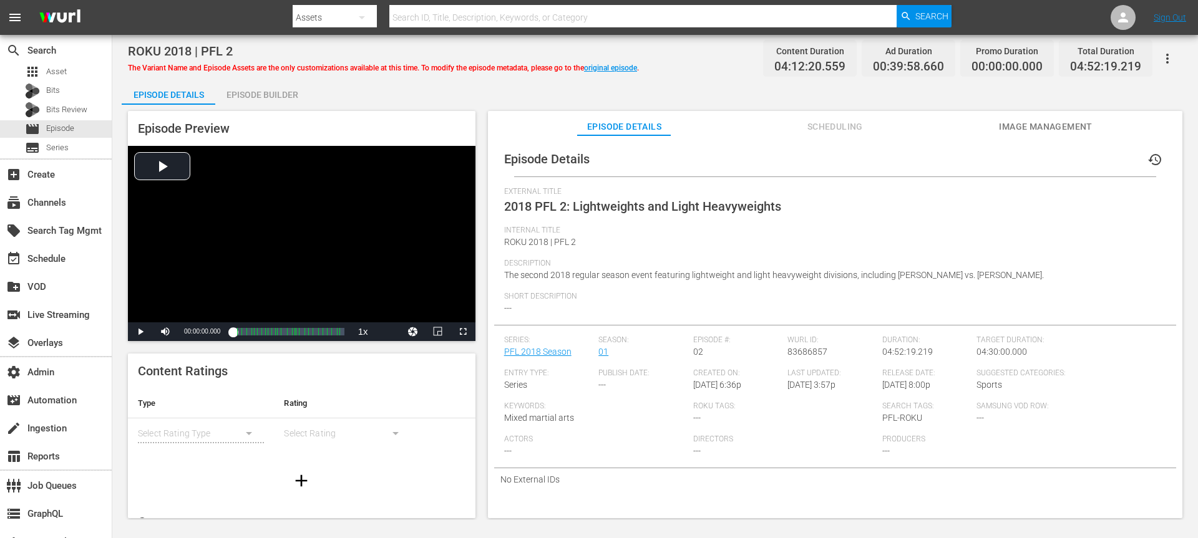
click at [1169, 63] on icon "button" at bounding box center [1167, 58] width 15 height 15
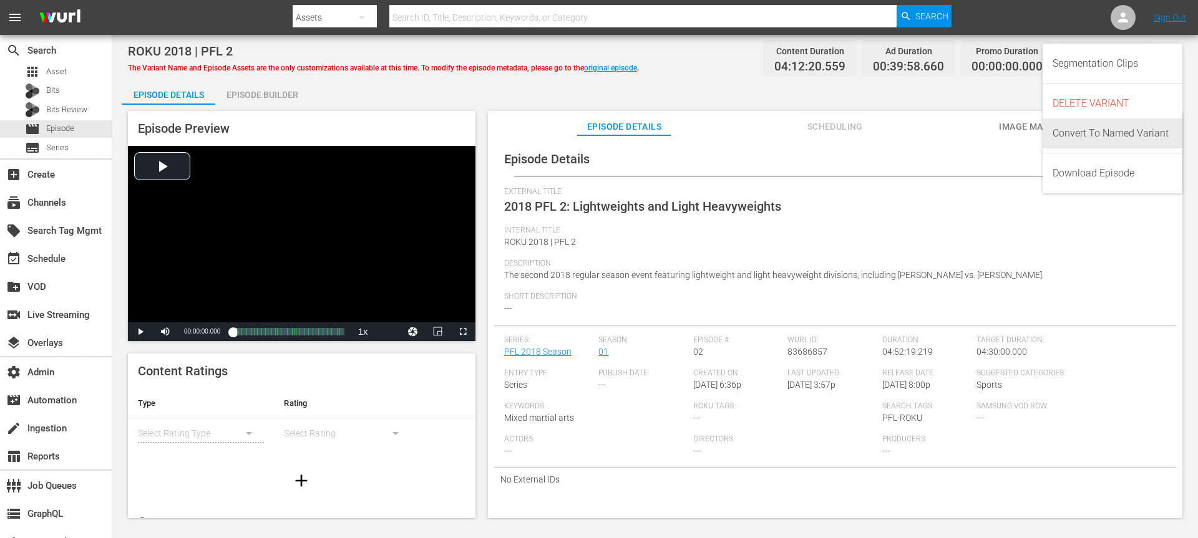
click at [1122, 131] on div "Convert To Named Variant" at bounding box center [1112, 134] width 120 height 30
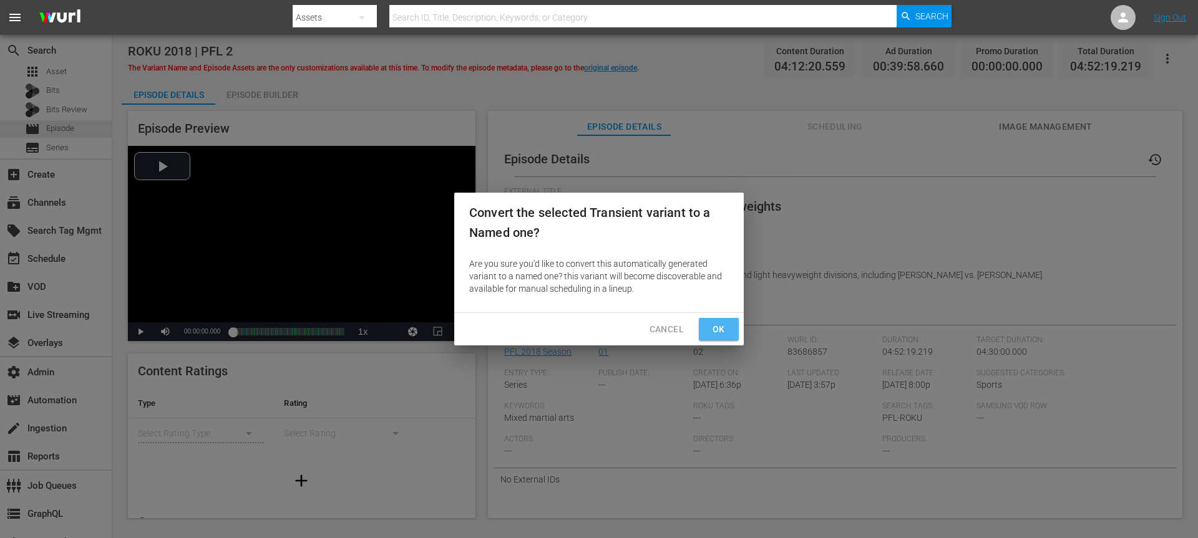
click at [701, 322] on button "Ok" at bounding box center [719, 329] width 40 height 23
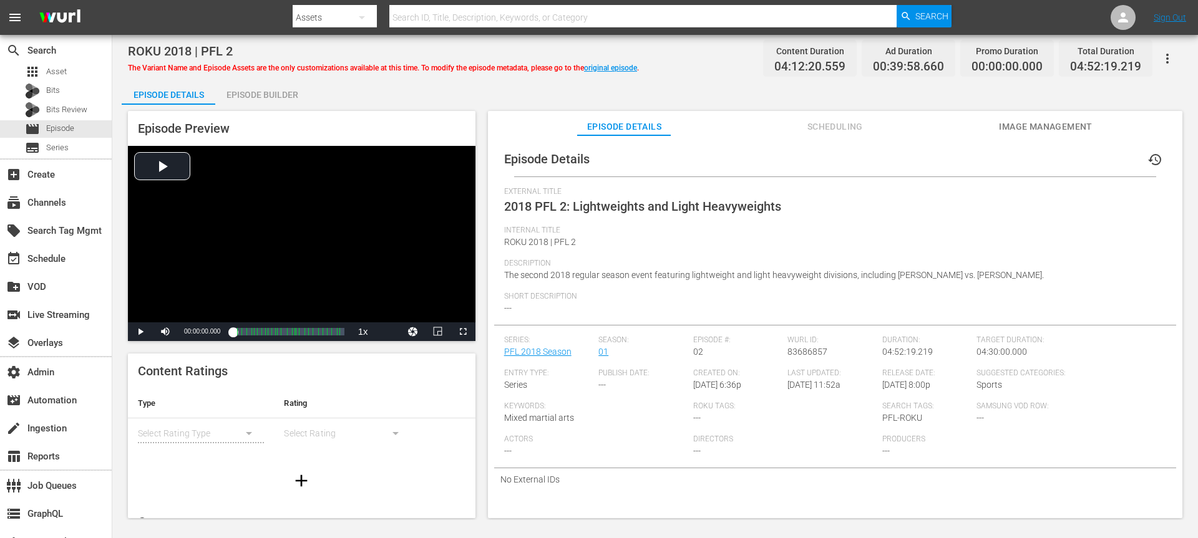
click at [1175, 53] on button "button" at bounding box center [1167, 59] width 30 height 30
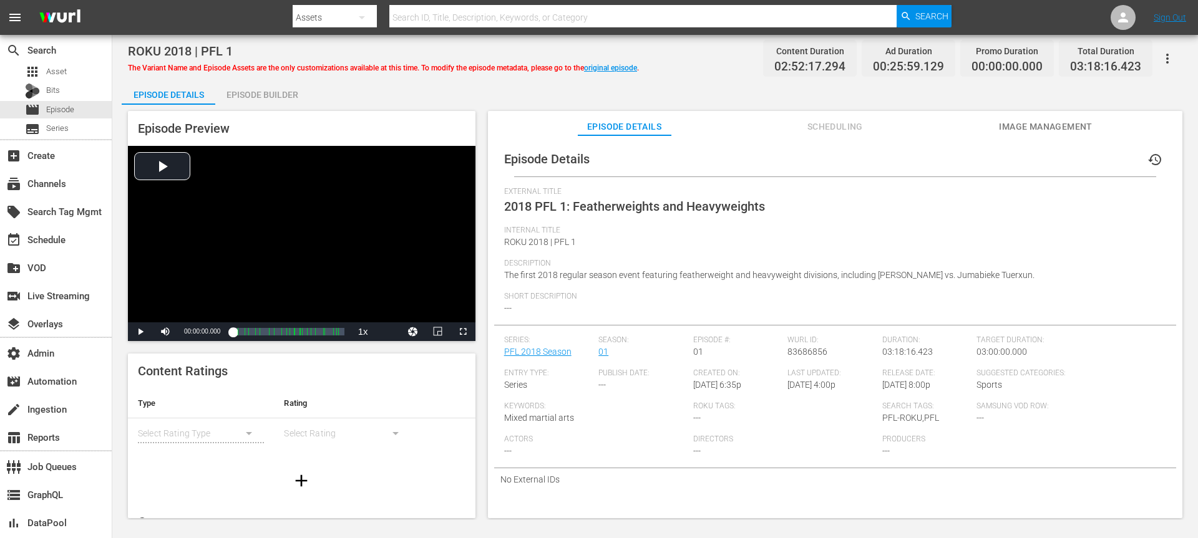
click at [898, 61] on button "button" at bounding box center [1167, 59] width 30 height 30
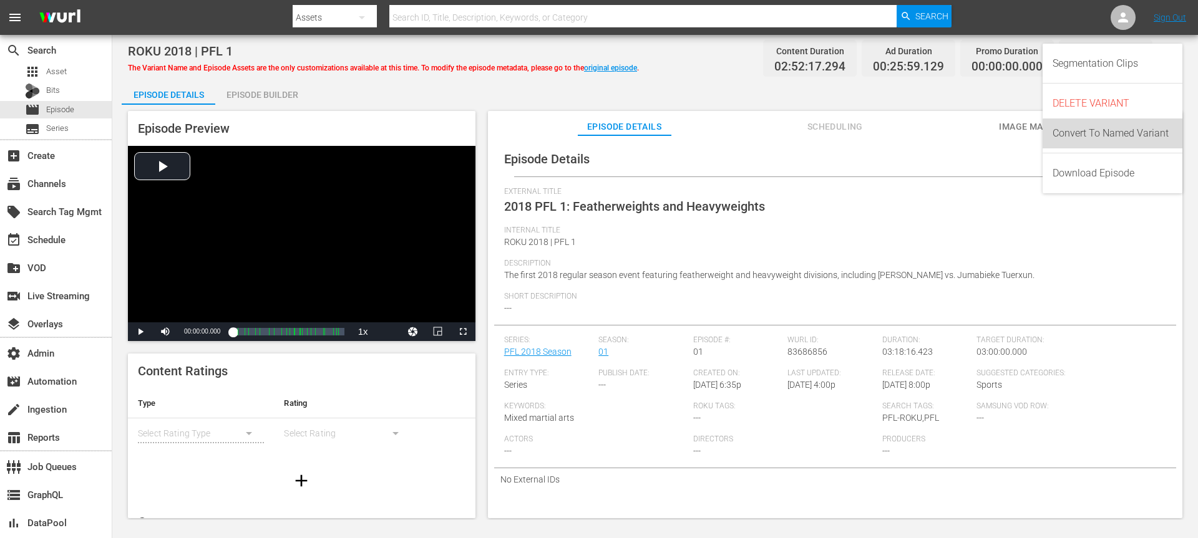
click at [898, 134] on div "Convert To Named Variant" at bounding box center [1112, 134] width 120 height 30
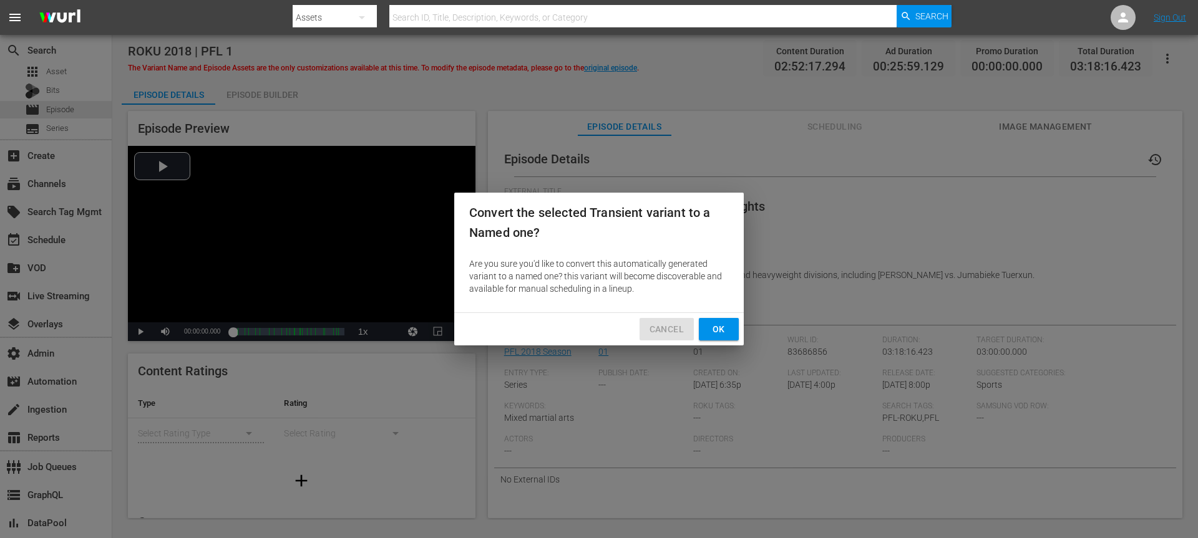
click at [678, 329] on span "Cancel" at bounding box center [666, 330] width 34 height 16
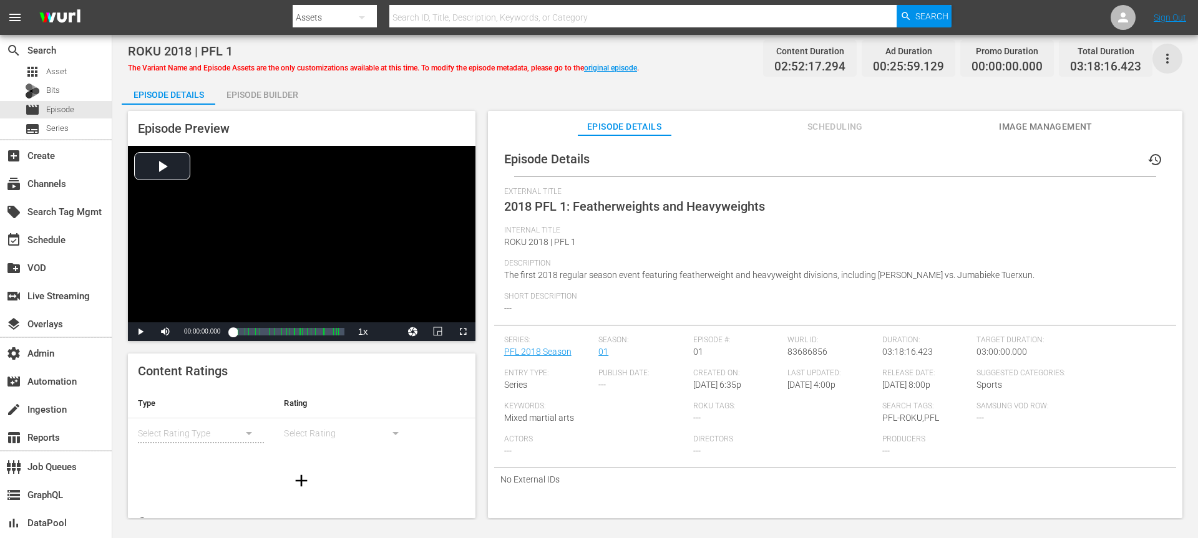
click at [898, 64] on icon "button" at bounding box center [1167, 58] width 15 height 15
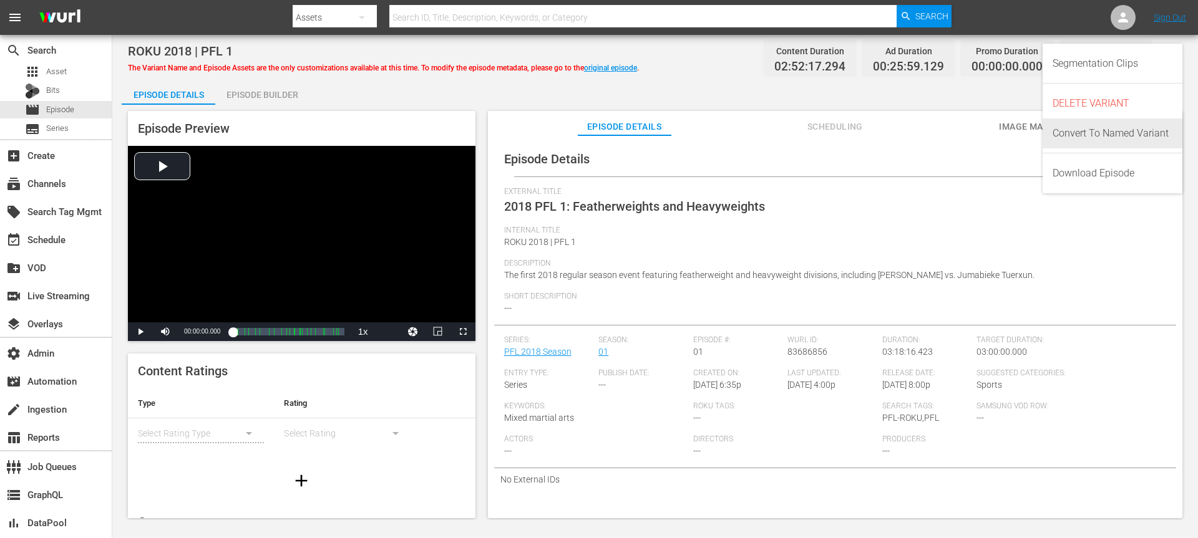
click at [898, 134] on div "Convert To Named Variant" at bounding box center [1112, 134] width 120 height 30
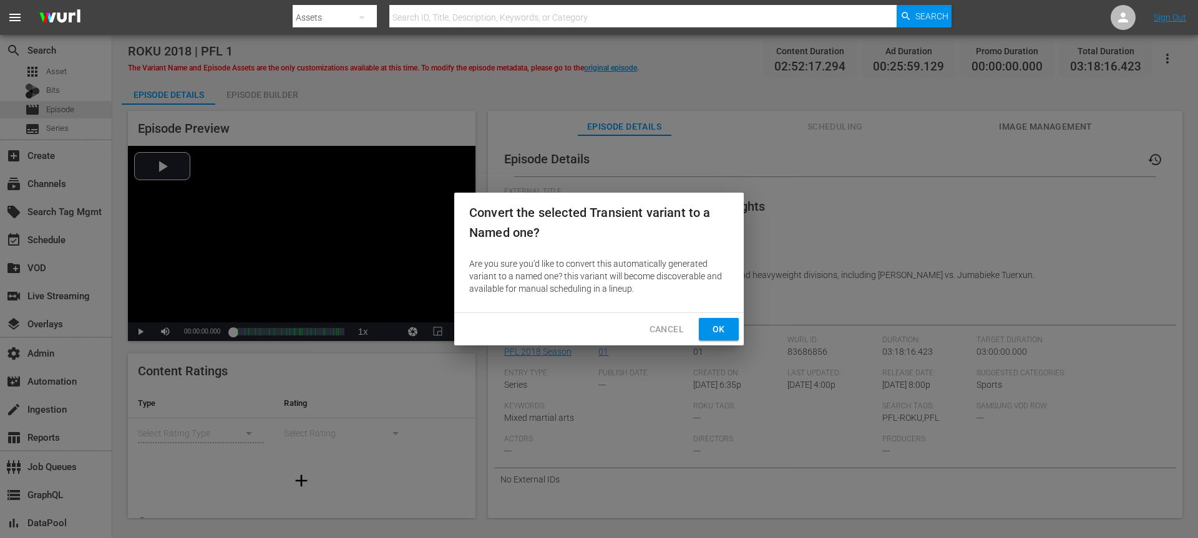
click at [723, 322] on span "Ok" at bounding box center [719, 330] width 20 height 16
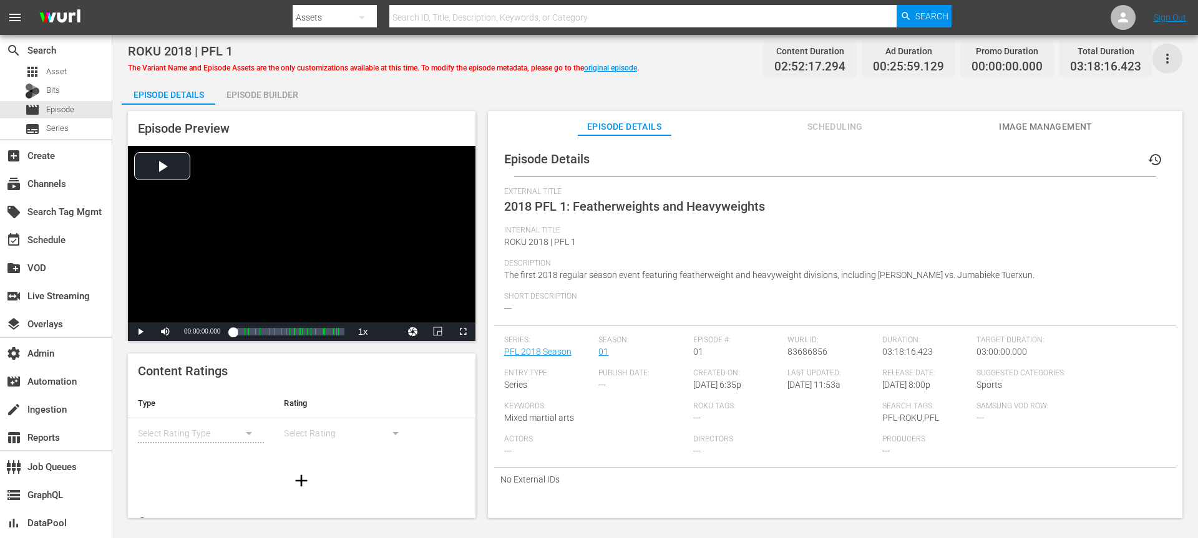
click at [898, 57] on icon "button" at bounding box center [1167, 58] width 15 height 15
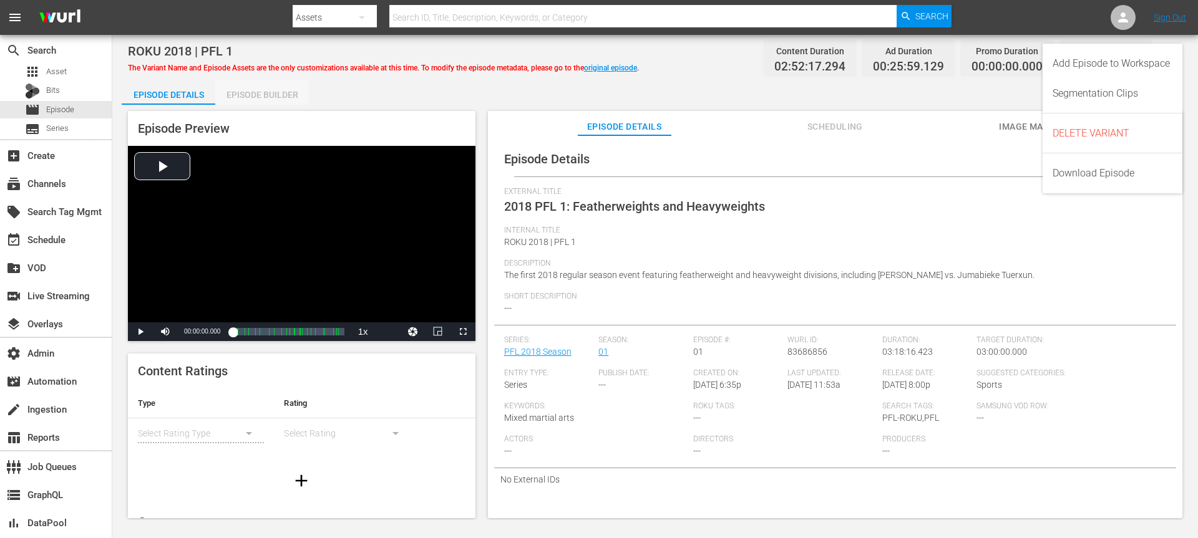
click at [268, 90] on div "Episode Builder" at bounding box center [262, 95] width 94 height 30
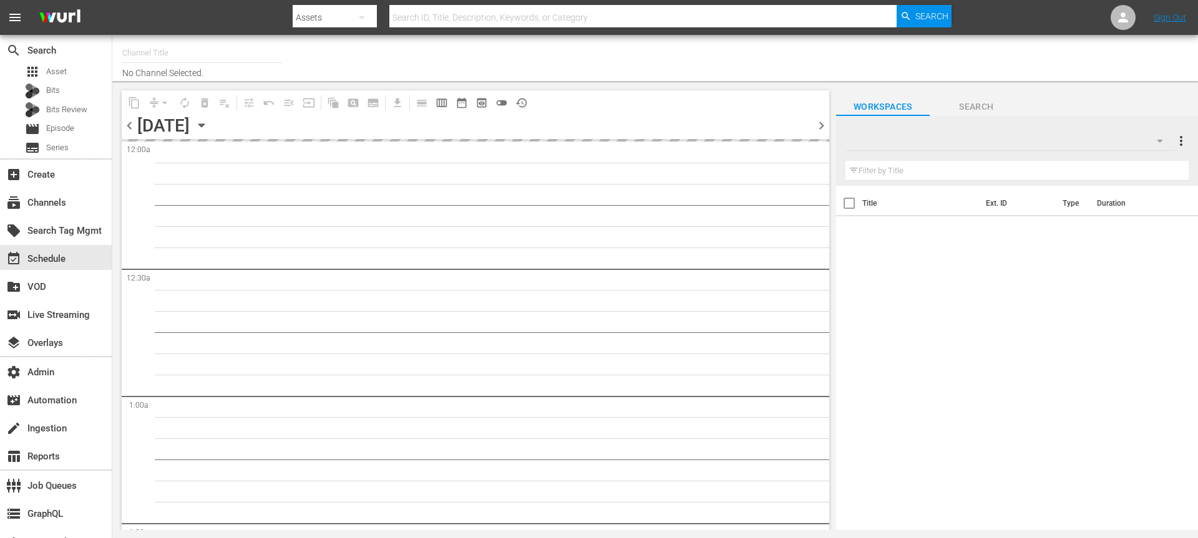
type input "PFL Roku (8 min ad load) (2027)"
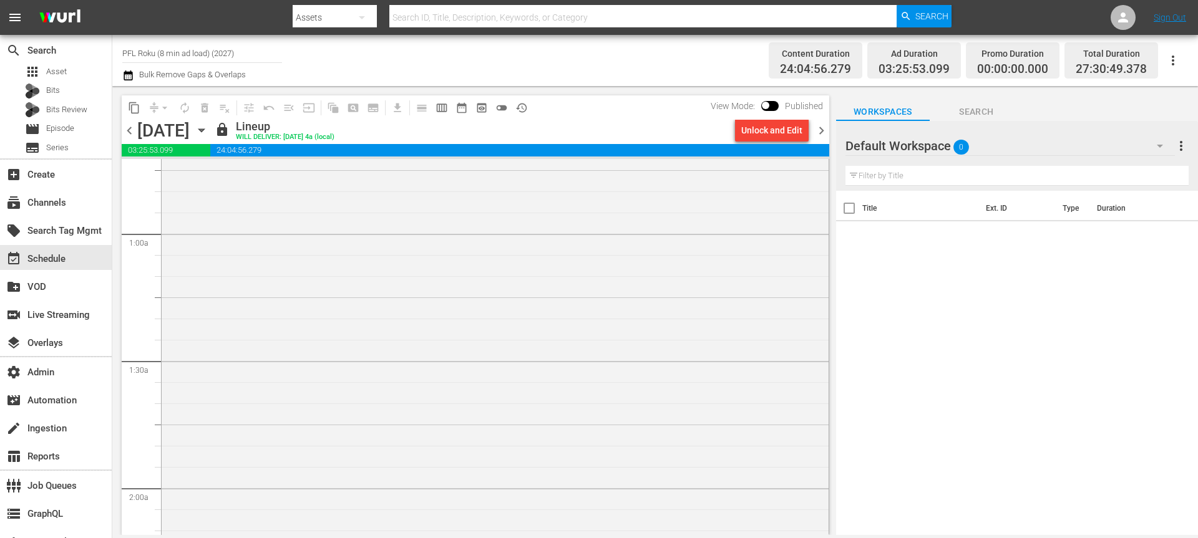
scroll to position [180, 0]
click at [321, 323] on div "World Series of Fighting / SE1 / EP31: ROKU WSOF31: [PERSON_NAME] vs. [PERSON_N…" at bounding box center [495, 501] width 667 height 973
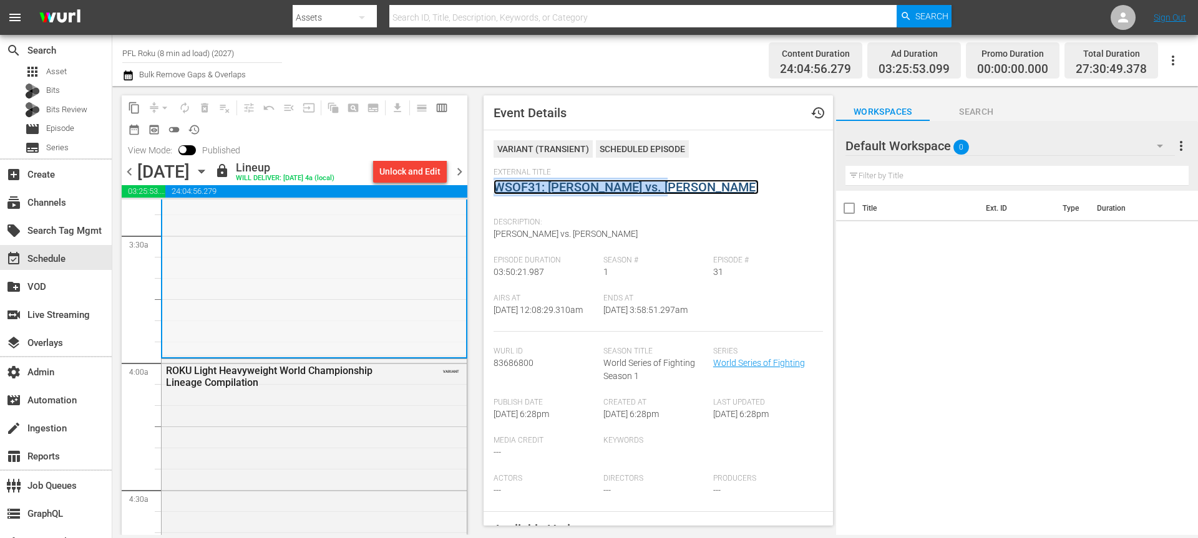
scroll to position [883, 0]
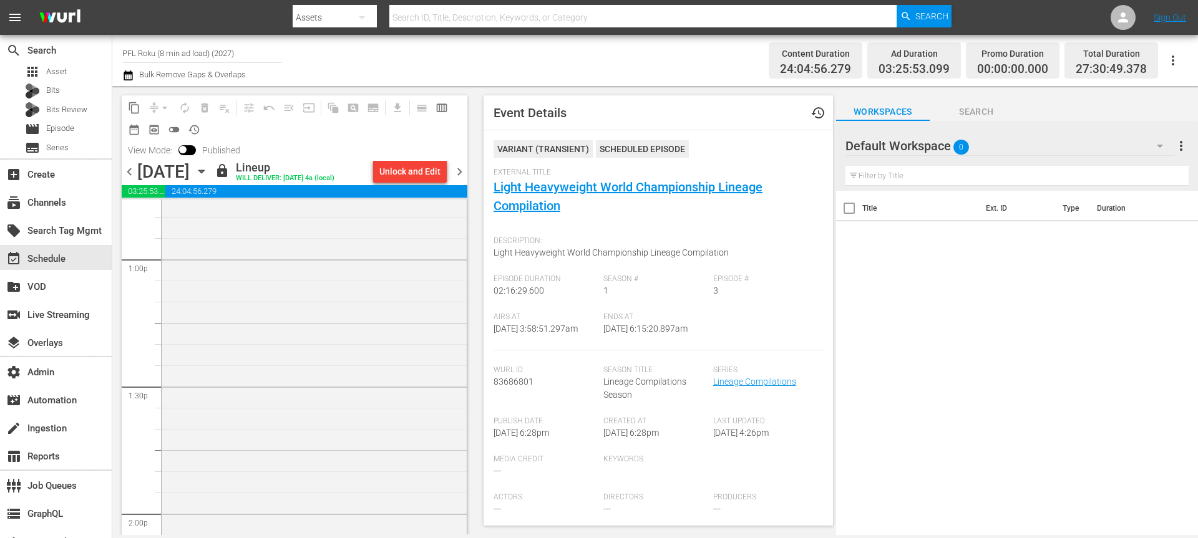
scroll to position [3267, 0]
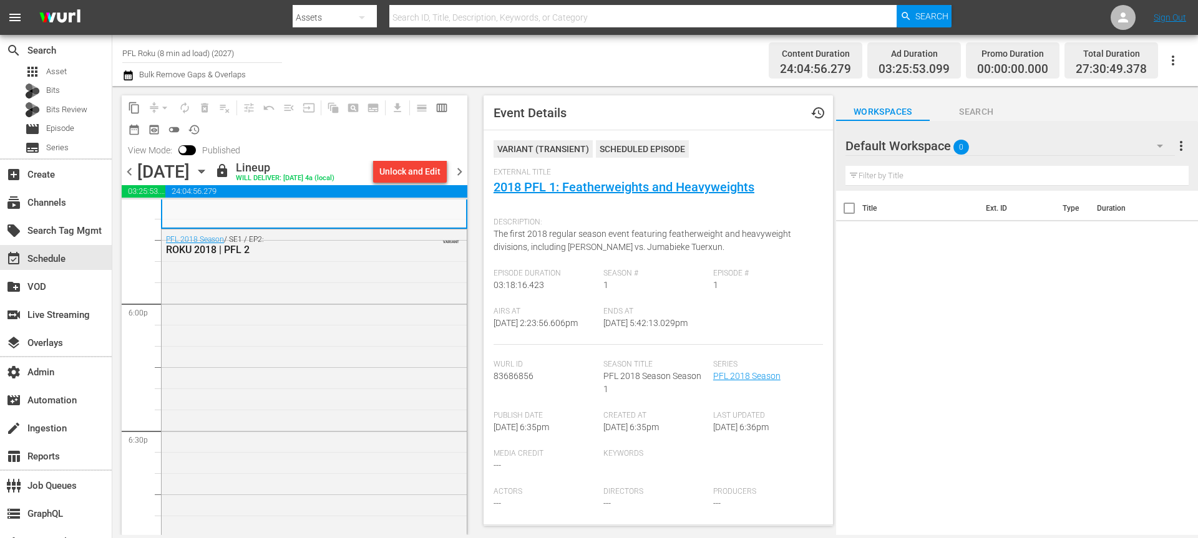
scroll to position [4507, 0]
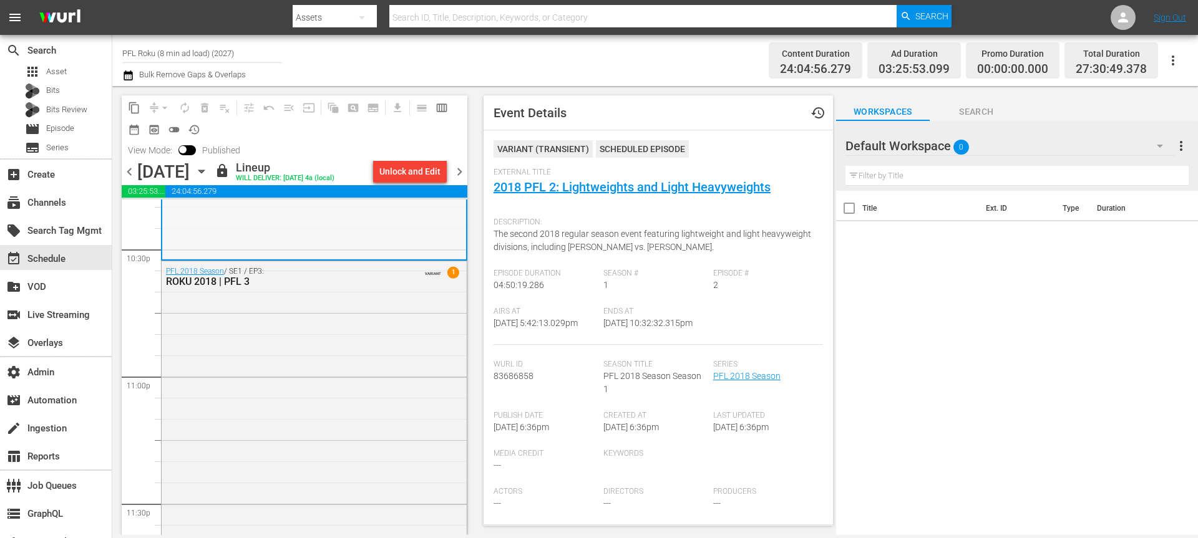
scroll to position [5675, 0]
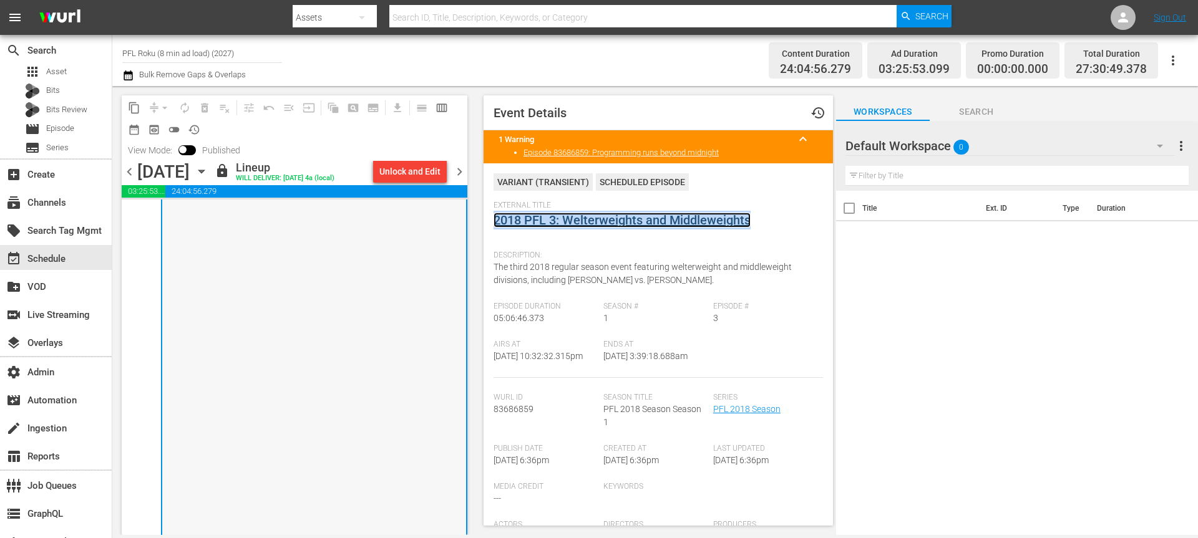
scroll to position [6703, 0]
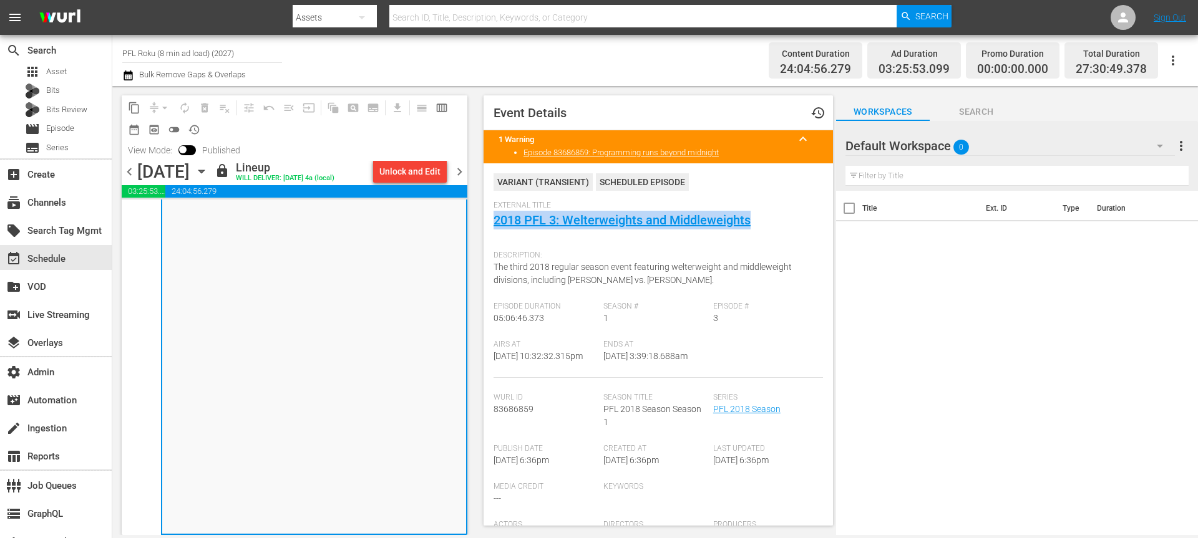
click at [462, 145] on div "content_copy compress arrow_drop_down autorenew_outlined delete_forever_outline…" at bounding box center [295, 128] width 346 height 66
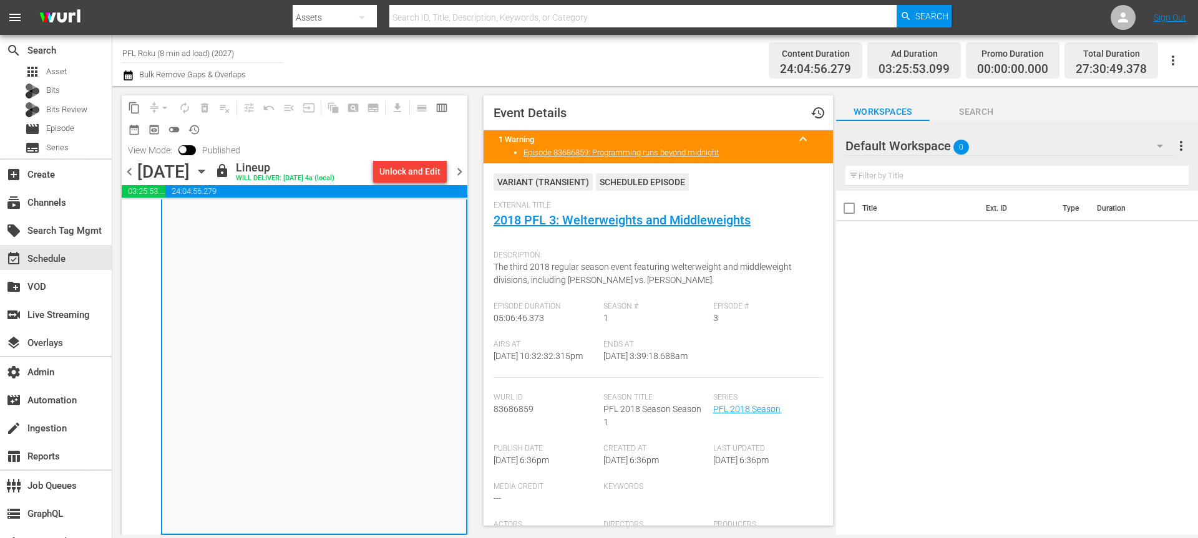
click at [459, 172] on span "chevron_right" at bounding box center [460, 172] width 16 height 16
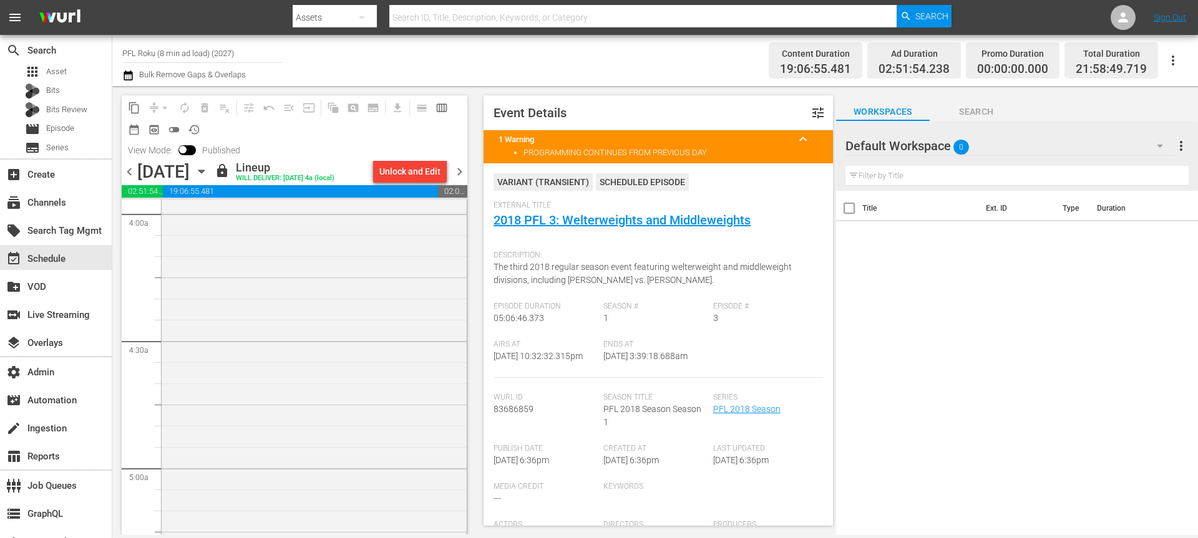
scroll to position [700, 0]
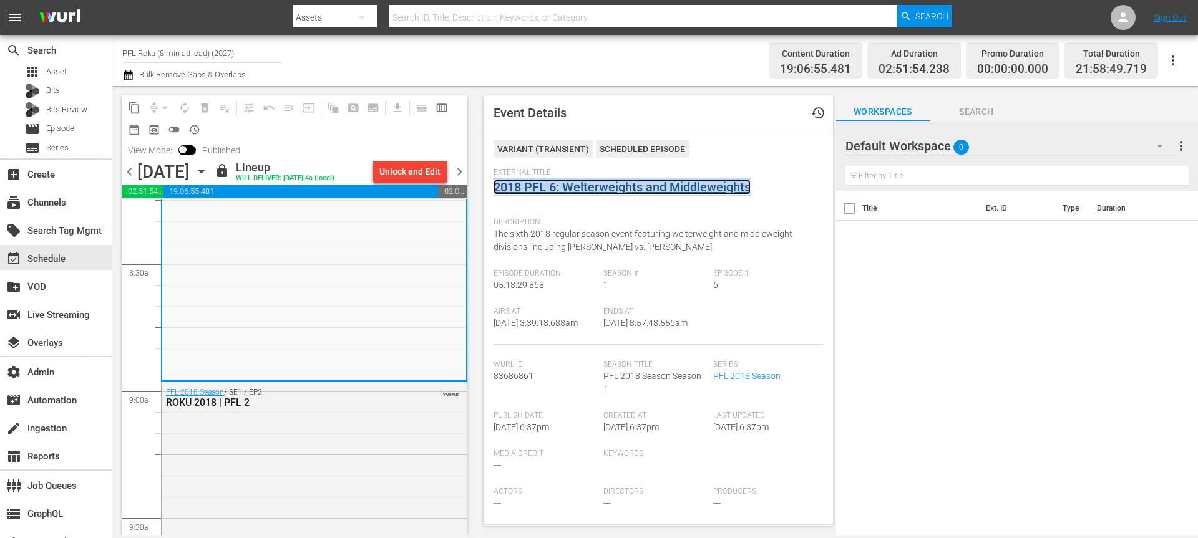
scroll to position [2114, 0]
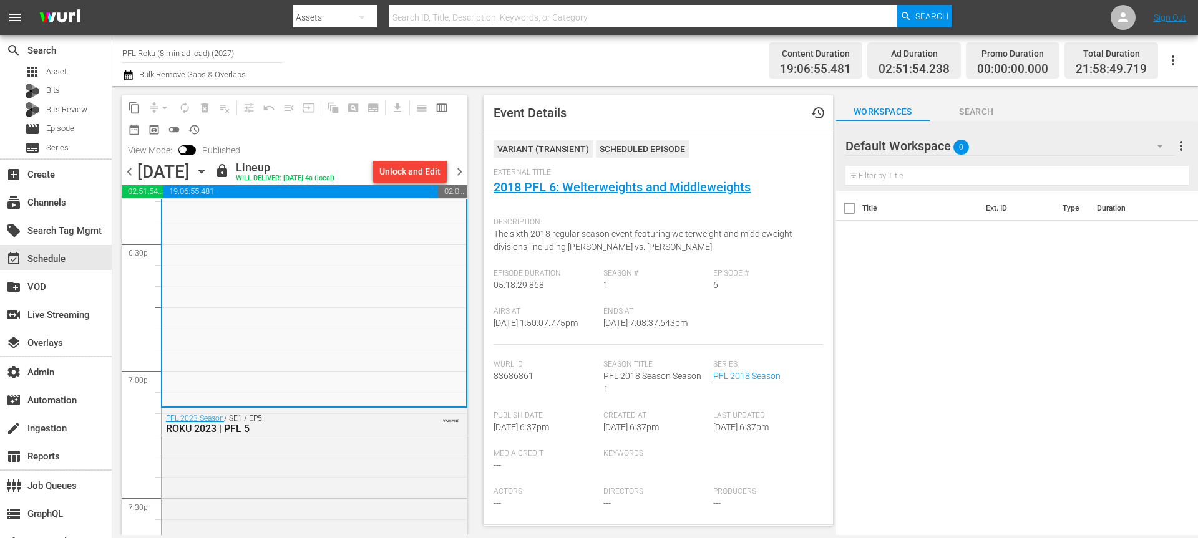
scroll to position [4747, 0]
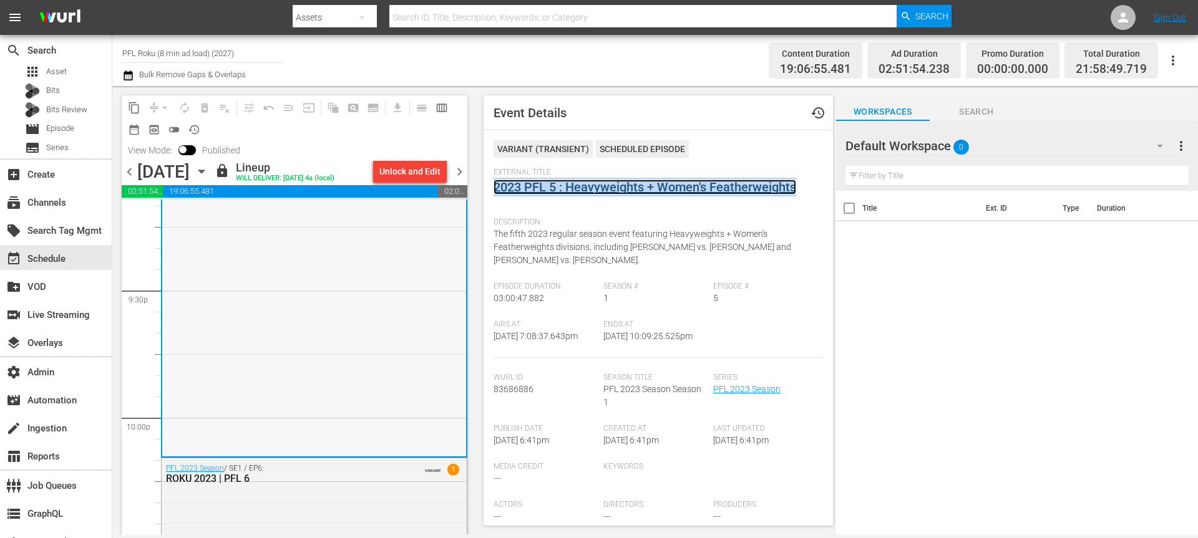
scroll to position [5410, 0]
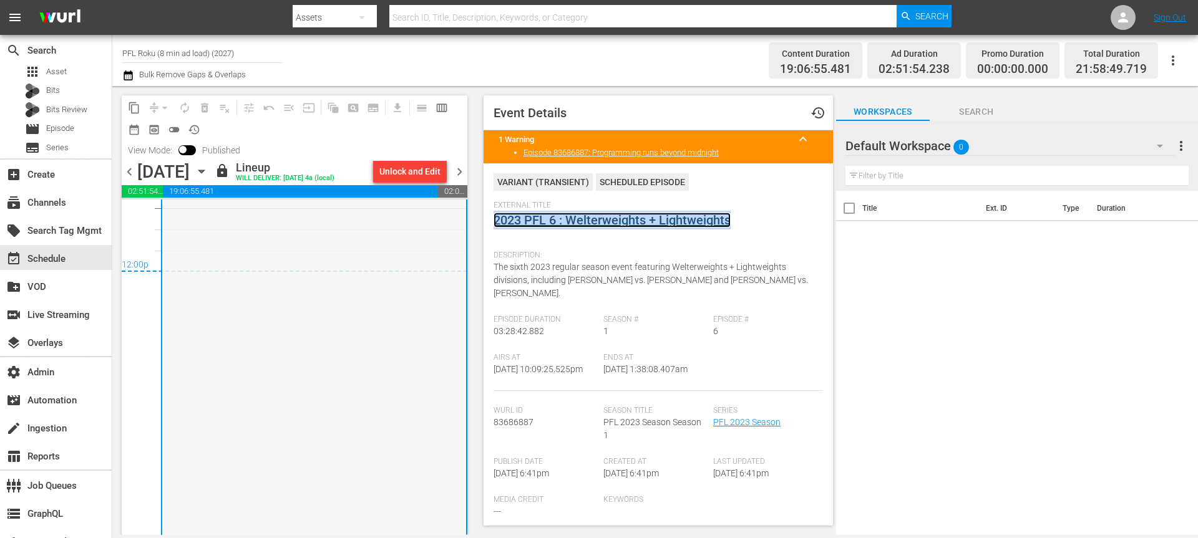
scroll to position [6189, 0]
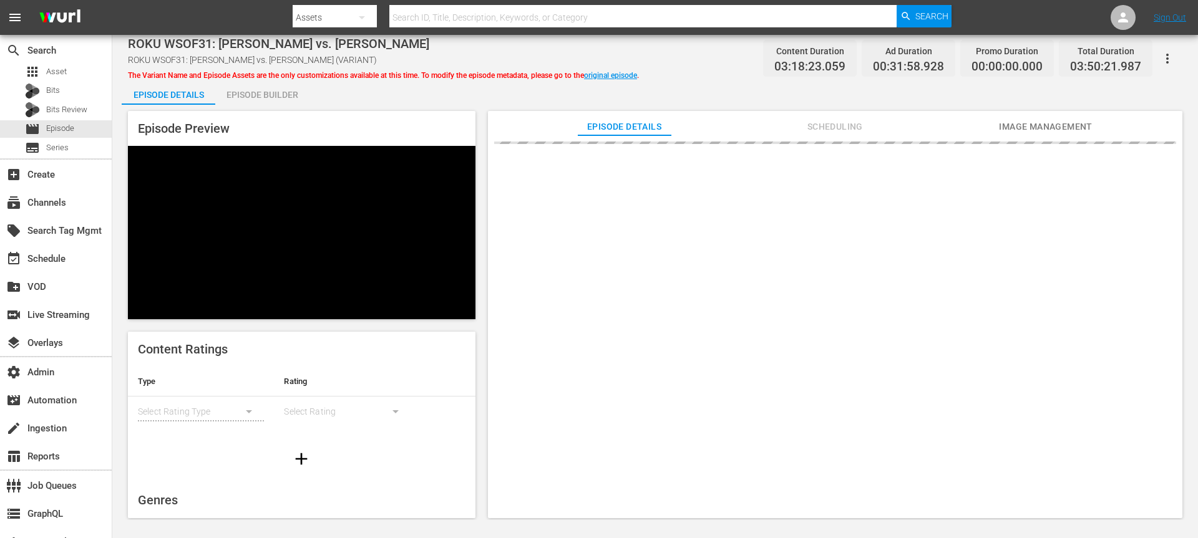
click at [1166, 61] on icon "button" at bounding box center [1167, 58] width 15 height 15
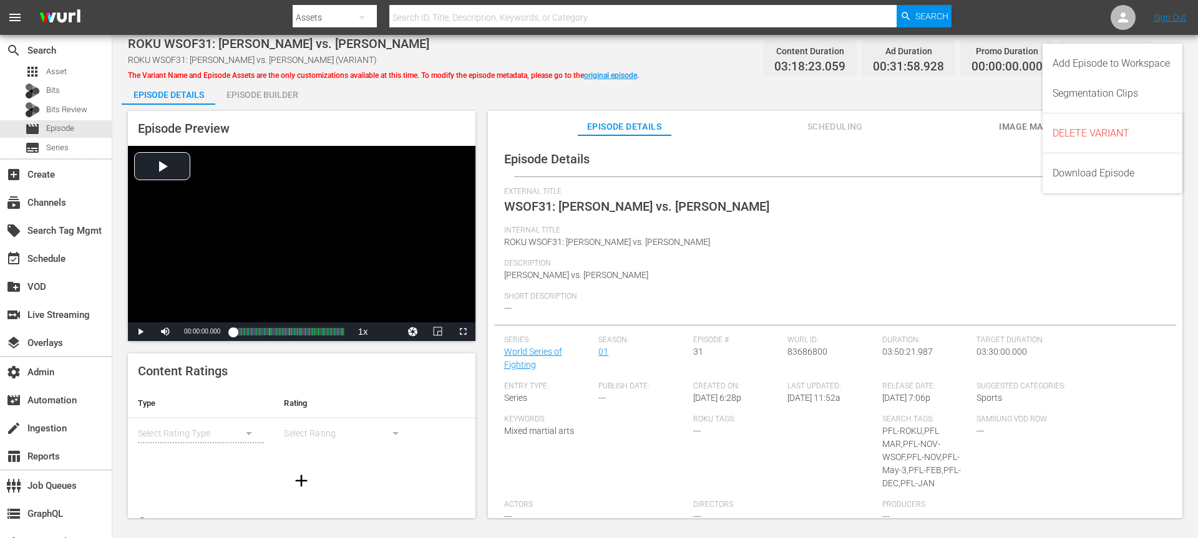
click at [852, 150] on div "Episode Details history" at bounding box center [835, 159] width 682 height 35
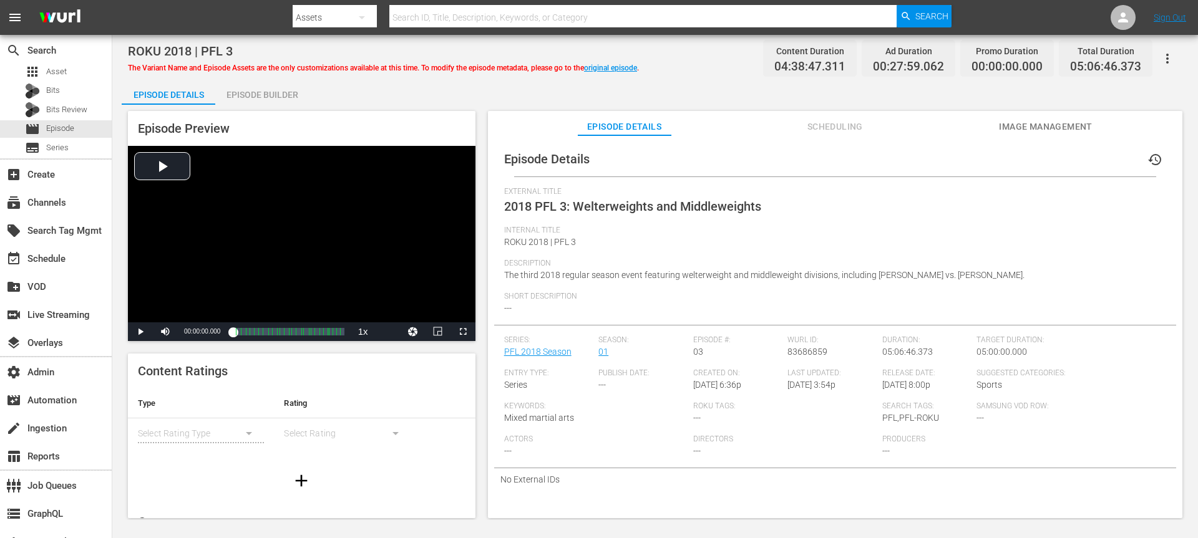
click at [898, 54] on button "button" at bounding box center [1167, 59] width 30 height 30
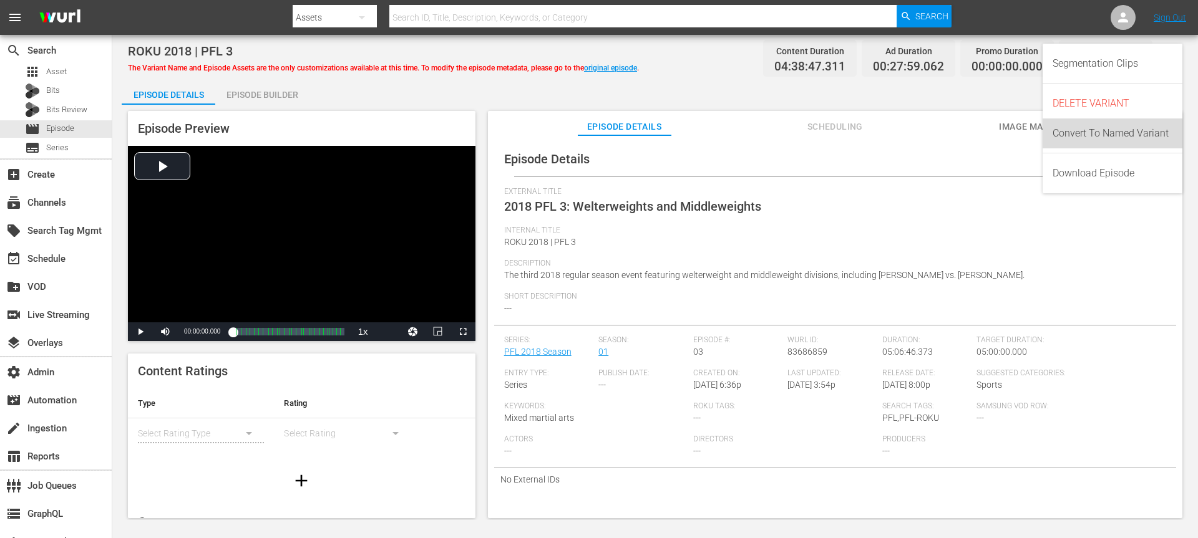
click at [898, 133] on div "Convert To Named Variant" at bounding box center [1112, 134] width 120 height 30
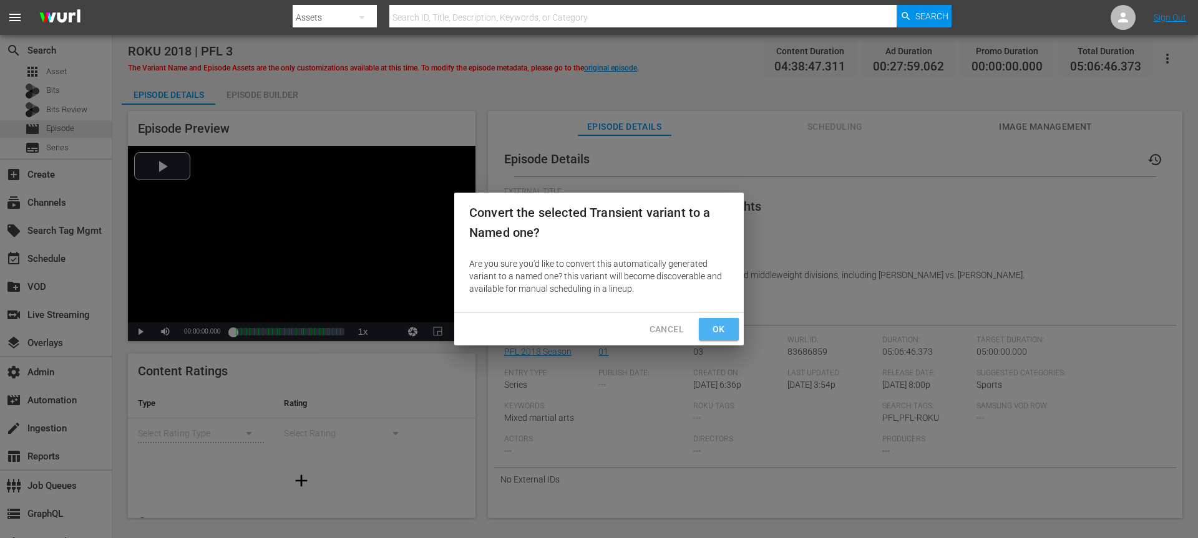
click at [723, 326] on span "Ok" at bounding box center [719, 330] width 20 height 16
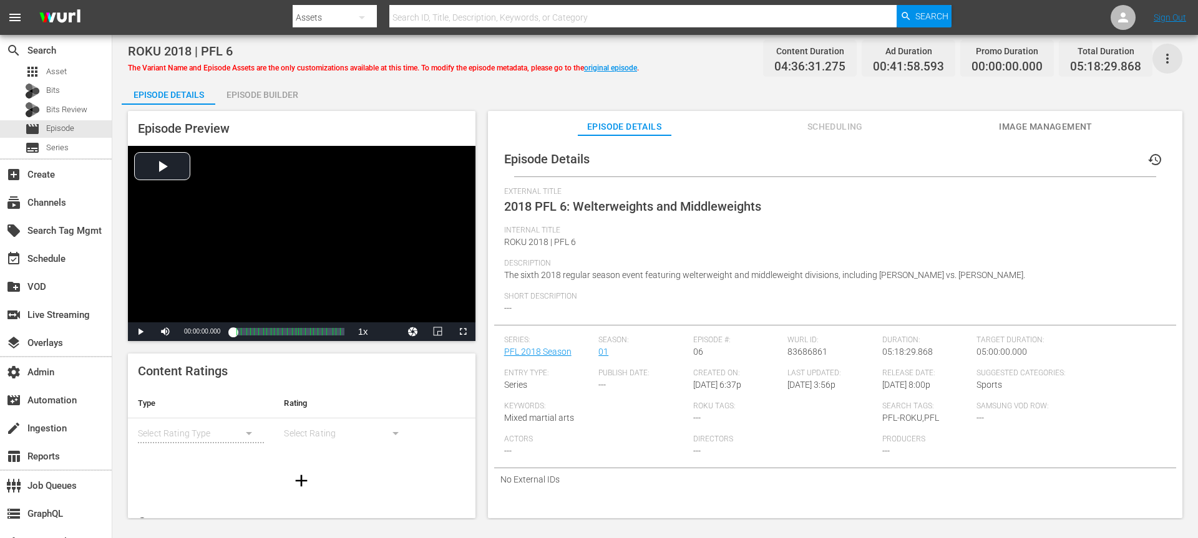
click at [1167, 63] on icon "button" at bounding box center [1167, 59] width 2 height 10
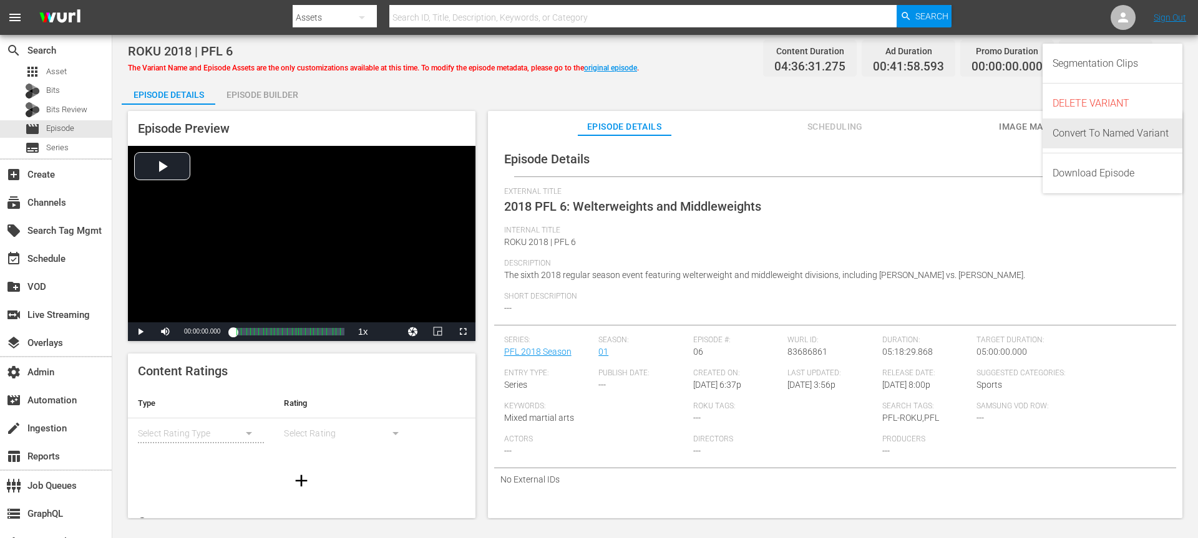
click at [1107, 130] on div "Convert To Named Variant" at bounding box center [1112, 134] width 120 height 30
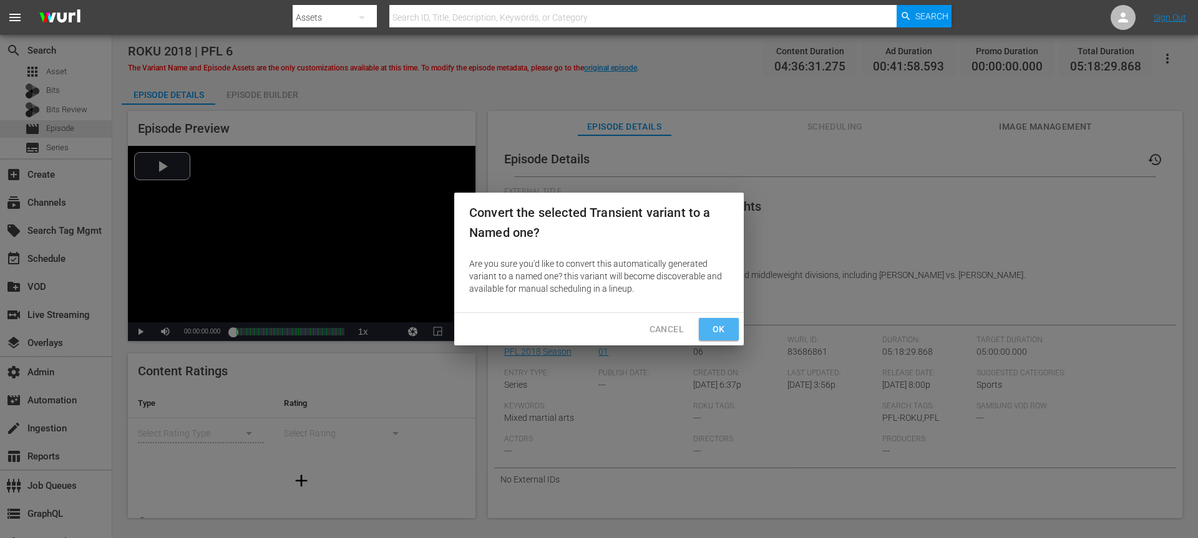
click at [714, 325] on span "Ok" at bounding box center [719, 330] width 20 height 16
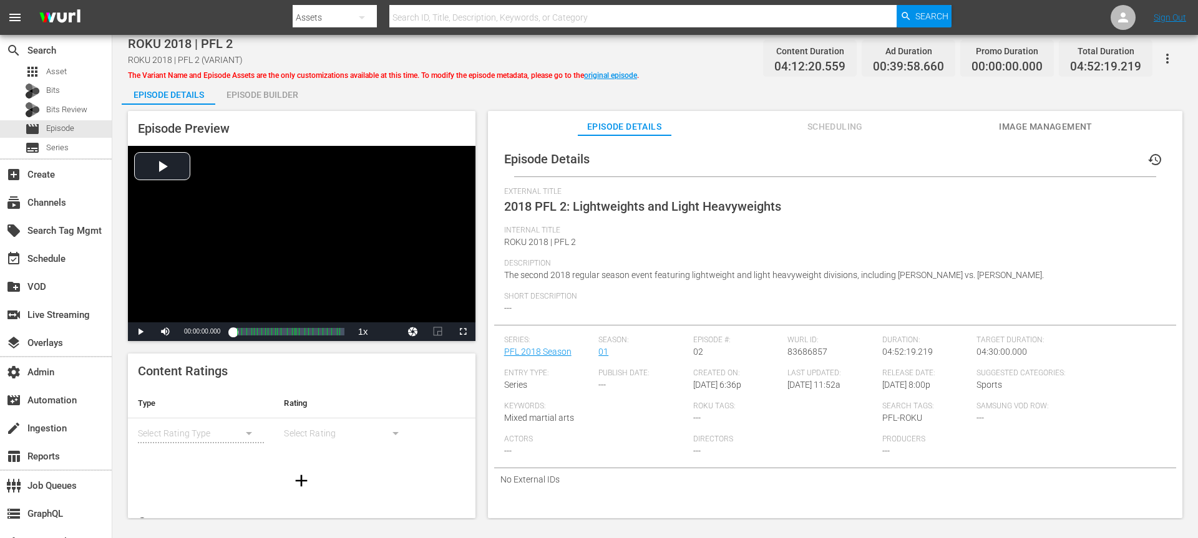
click at [1176, 59] on button "button" at bounding box center [1167, 59] width 30 height 30
click at [898, 60] on icon "button" at bounding box center [1167, 58] width 15 height 15
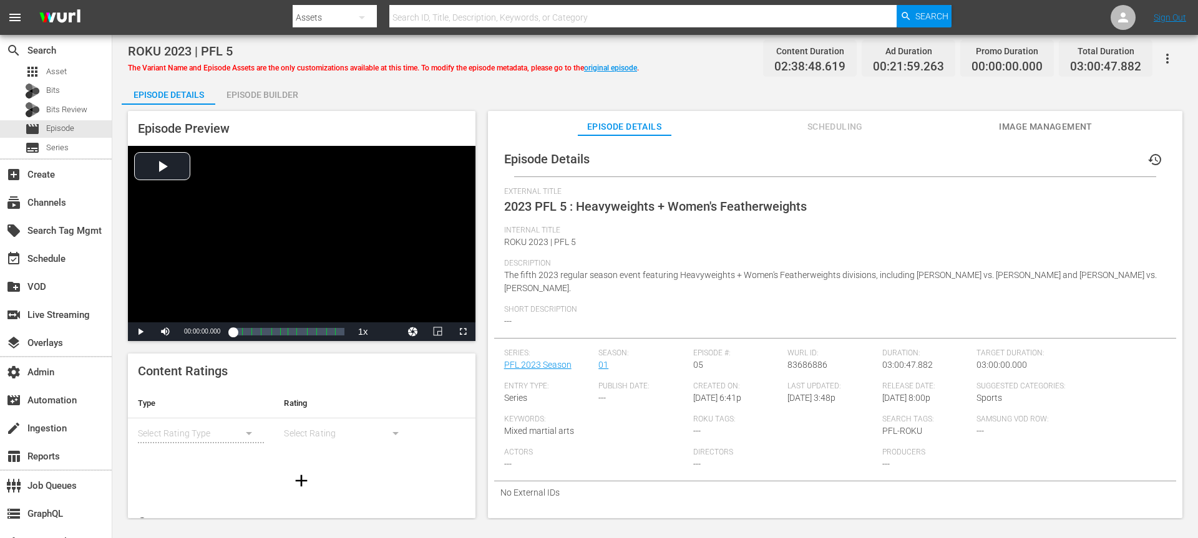
drag, startPoint x: 1183, startPoint y: 67, endPoint x: 1173, endPoint y: 62, distance: 10.3
click at [898, 67] on div "ROKU 2023 | PFL 5 The Variant Name and Episode Assets are the only customizatio…" at bounding box center [654, 277] width 1085 height 485
click at [898, 60] on icon "button" at bounding box center [1167, 58] width 15 height 15
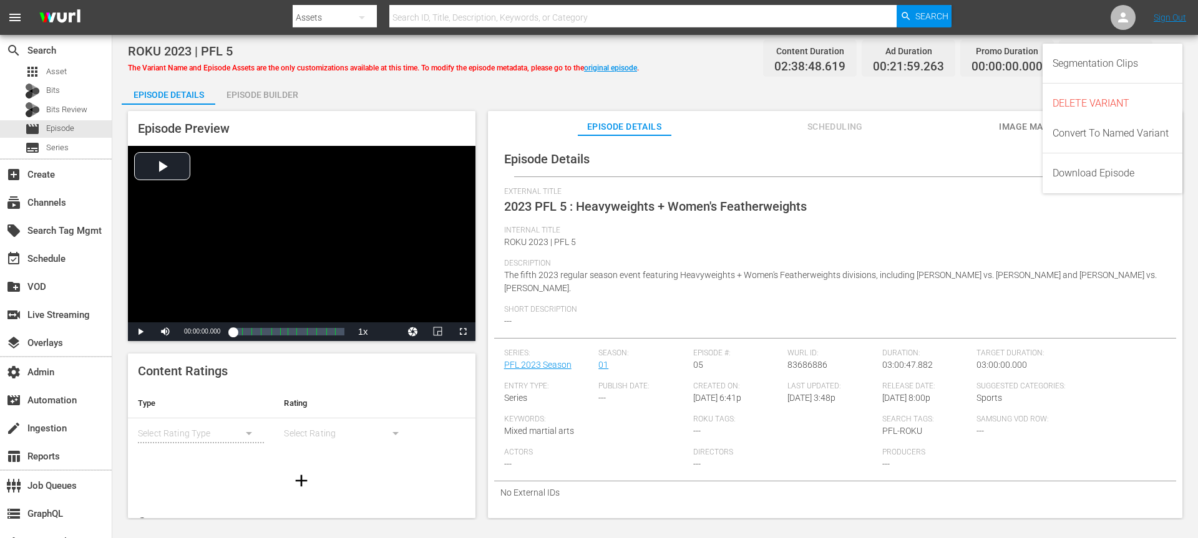
click at [898, 168] on div "Episode Details history" at bounding box center [835, 159] width 682 height 35
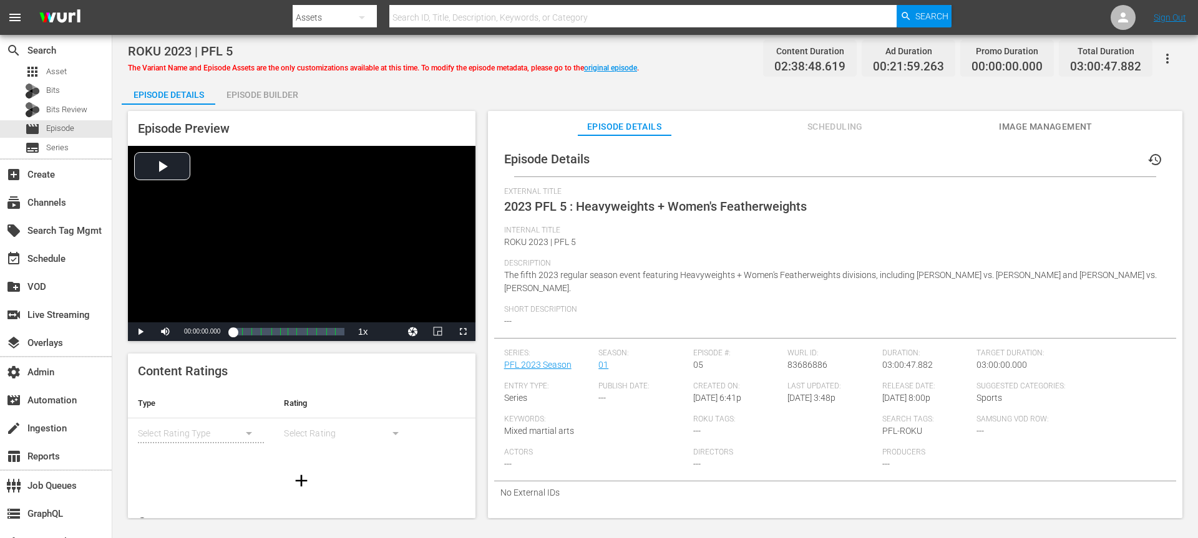
click at [898, 62] on icon "button" at bounding box center [1167, 59] width 2 height 10
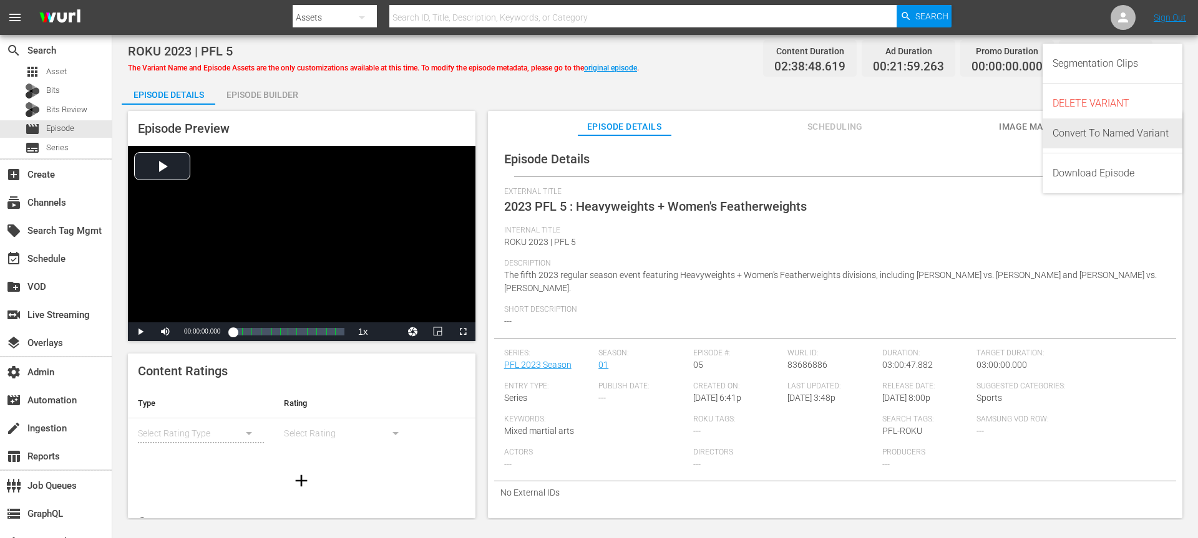
click at [898, 125] on div "Convert To Named Variant" at bounding box center [1112, 134] width 120 height 30
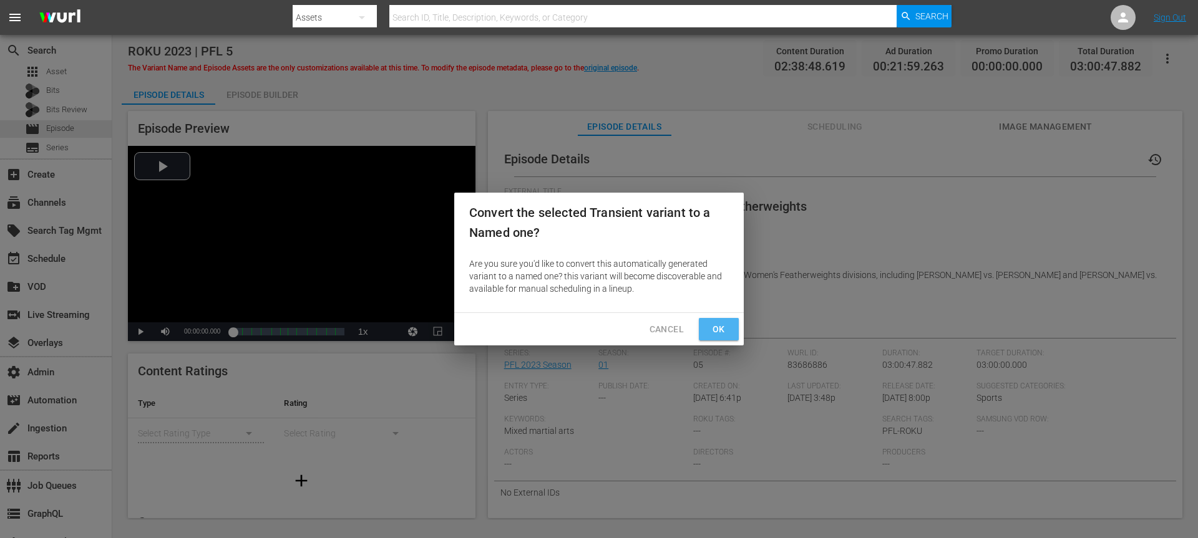
click at [726, 330] on span "Ok" at bounding box center [719, 330] width 20 height 16
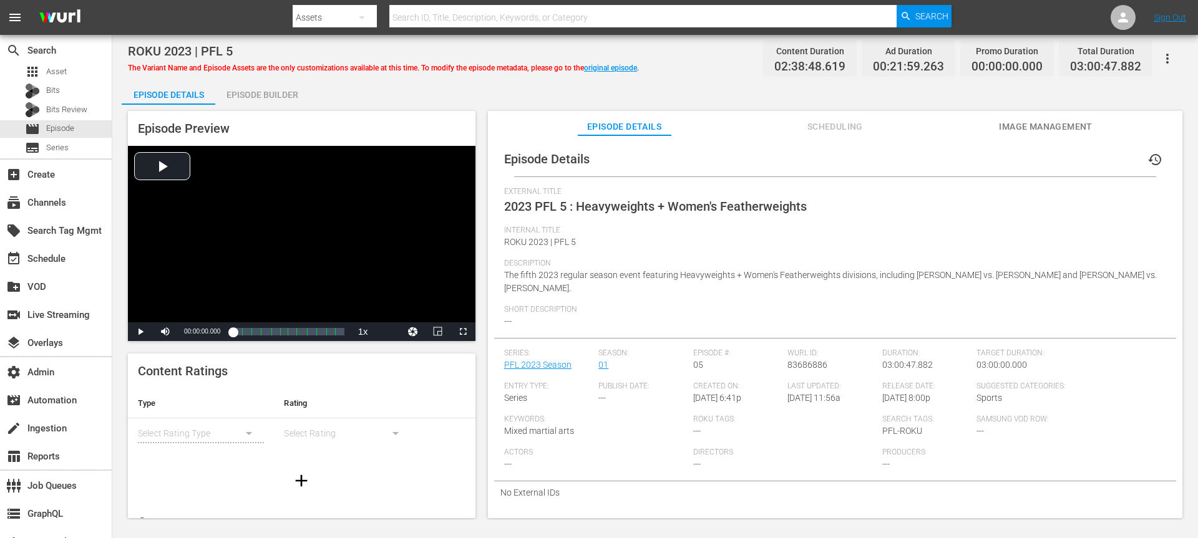
click at [669, 77] on div "ROKU 2023 | PFL 5 The Variant Name and Episode Assets are the only customizatio…" at bounding box center [654, 277] width 1085 height 485
click at [898, 55] on icon "button" at bounding box center [1167, 58] width 15 height 15
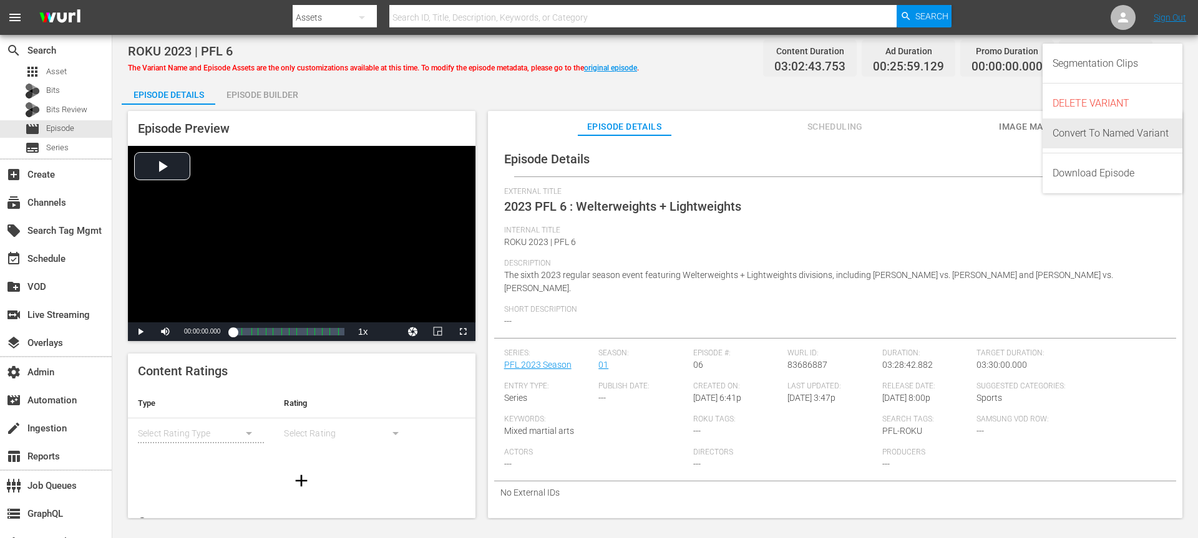
click at [898, 130] on div "Convert To Named Variant" at bounding box center [1112, 134] width 120 height 30
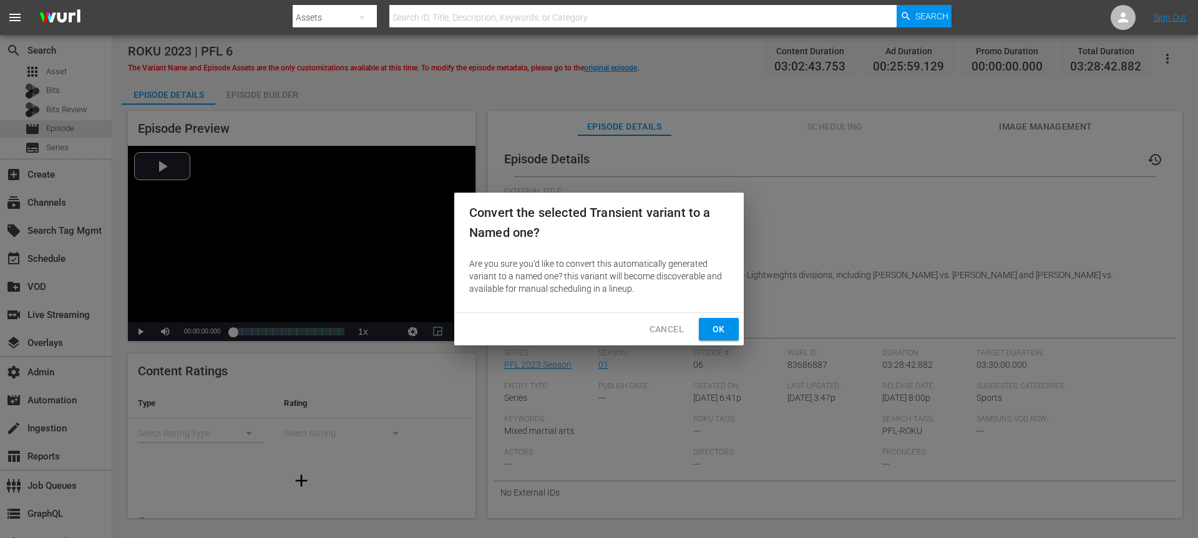
click at [706, 323] on button "Ok" at bounding box center [719, 329] width 40 height 23
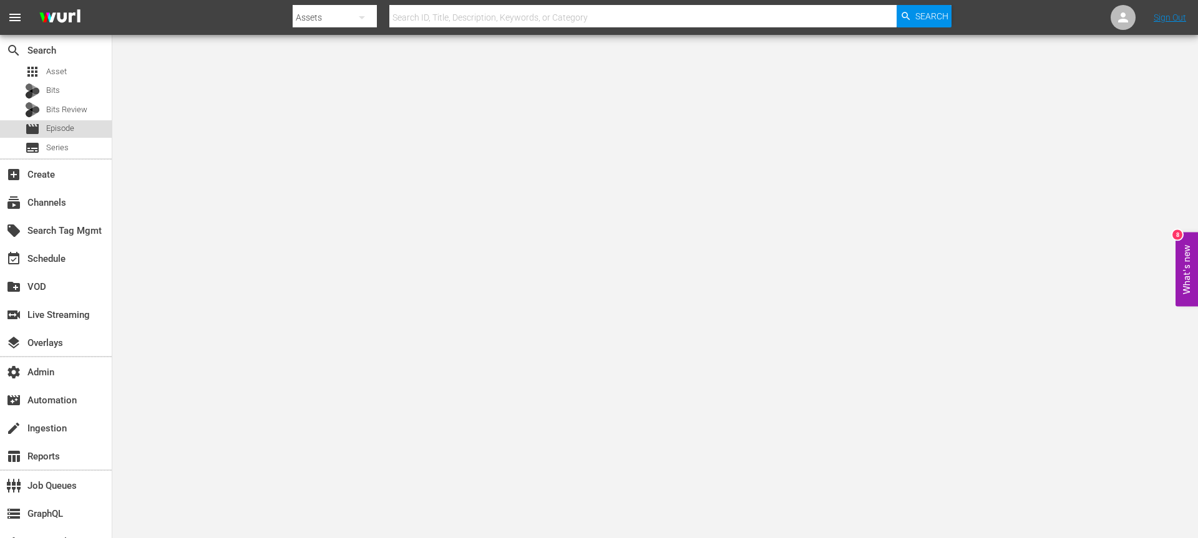
click at [51, 129] on span "Episode" at bounding box center [60, 128] width 28 height 12
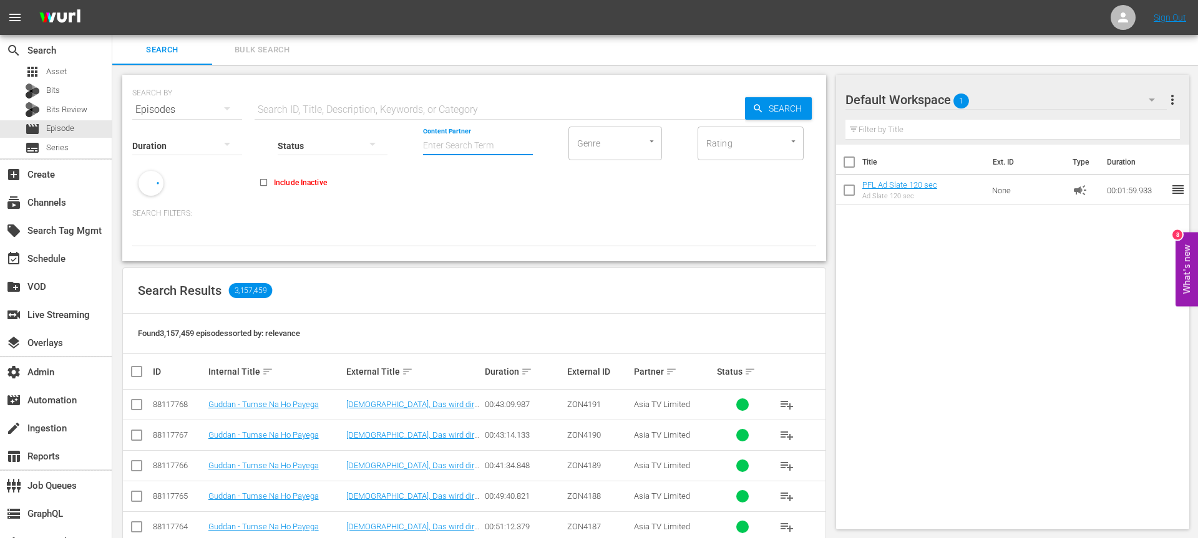
click at [462, 146] on input "Content Partner" at bounding box center [478, 146] width 110 height 45
type input "prof"
click at [170, 178] on input "SearchTag" at bounding box center [161, 179] width 47 height 22
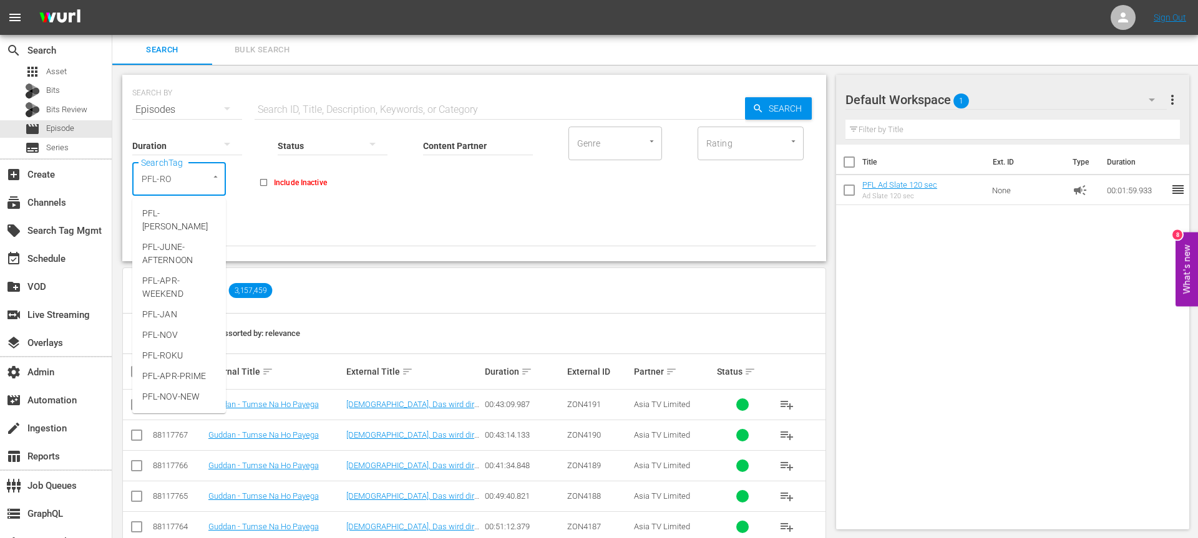
type input "PFL-ROK"
click at [172, 212] on span "PFL-ROKU" at bounding box center [162, 213] width 41 height 13
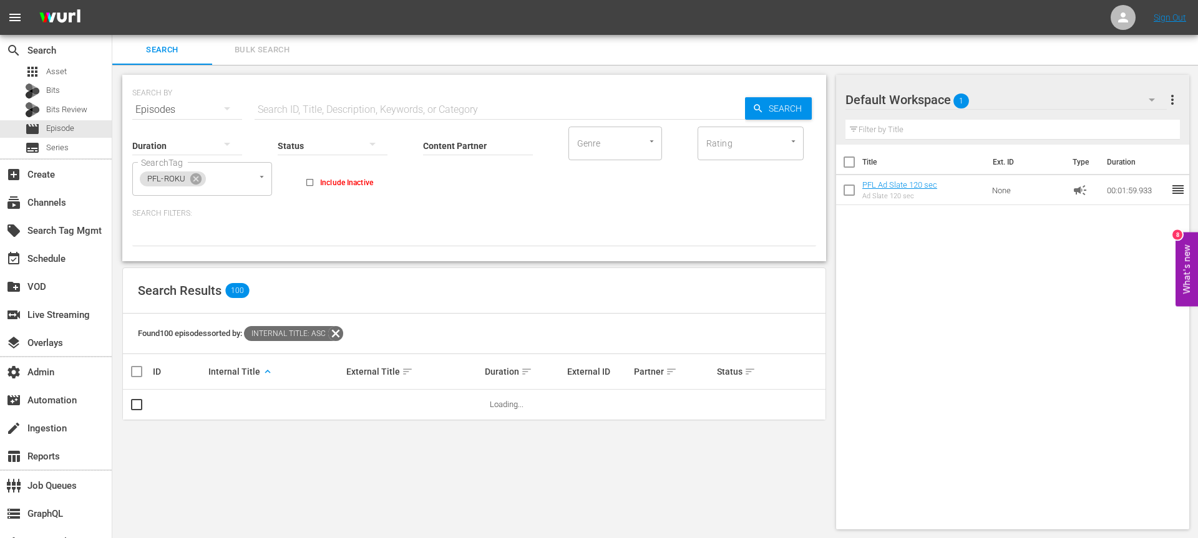
click at [493, 255] on div "SEARCH BY Search By Episodes Search ID, Title, Description, Keywords, or Catego…" at bounding box center [474, 168] width 704 height 187
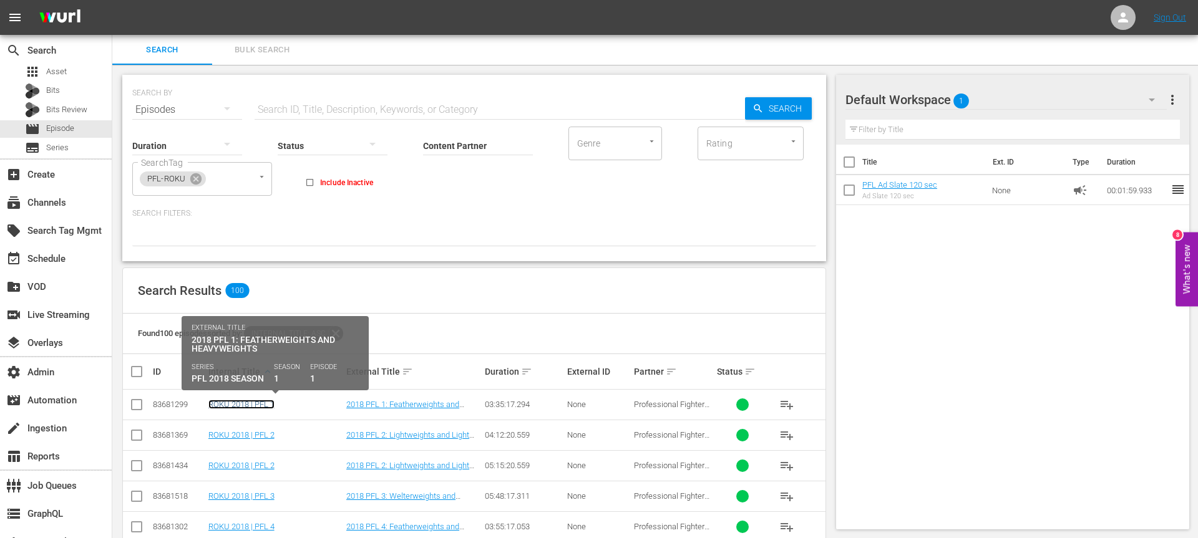
click at [256, 406] on link "ROKU 2018 | PFL 1" at bounding box center [241, 404] width 66 height 9
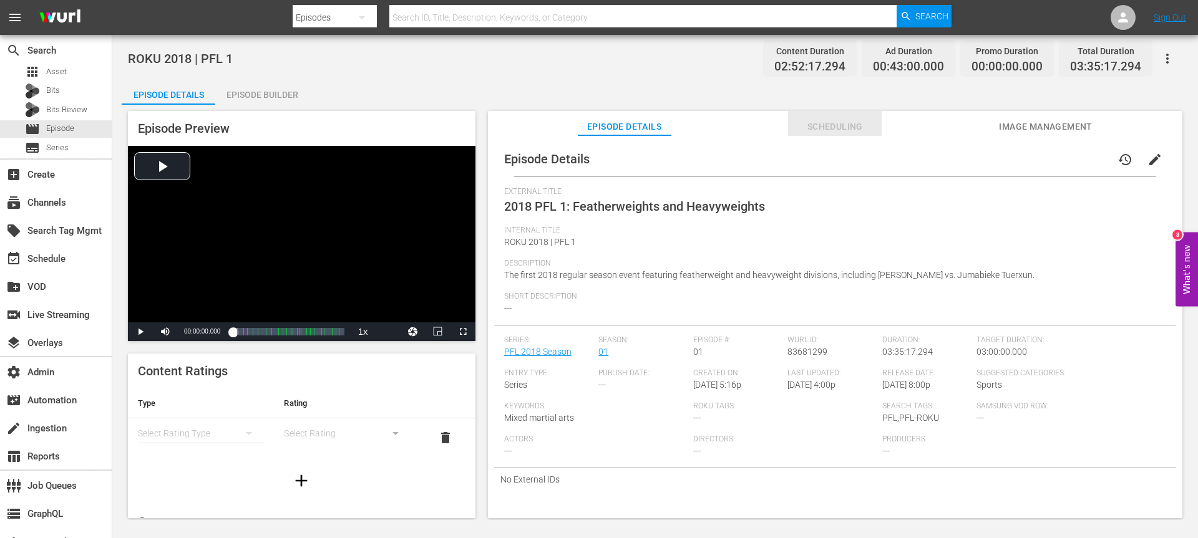
click at [842, 119] on span "Scheduling" at bounding box center [835, 127] width 94 height 16
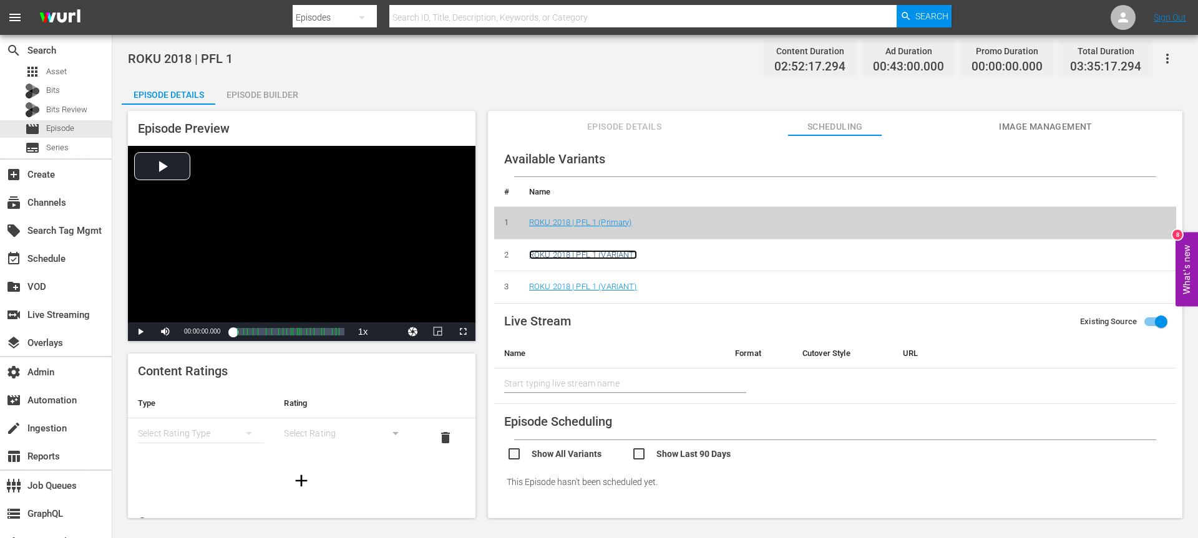
click at [615, 255] on link "ROKU 2018 | PFL 1 (VARIANT)" at bounding box center [583, 254] width 108 height 9
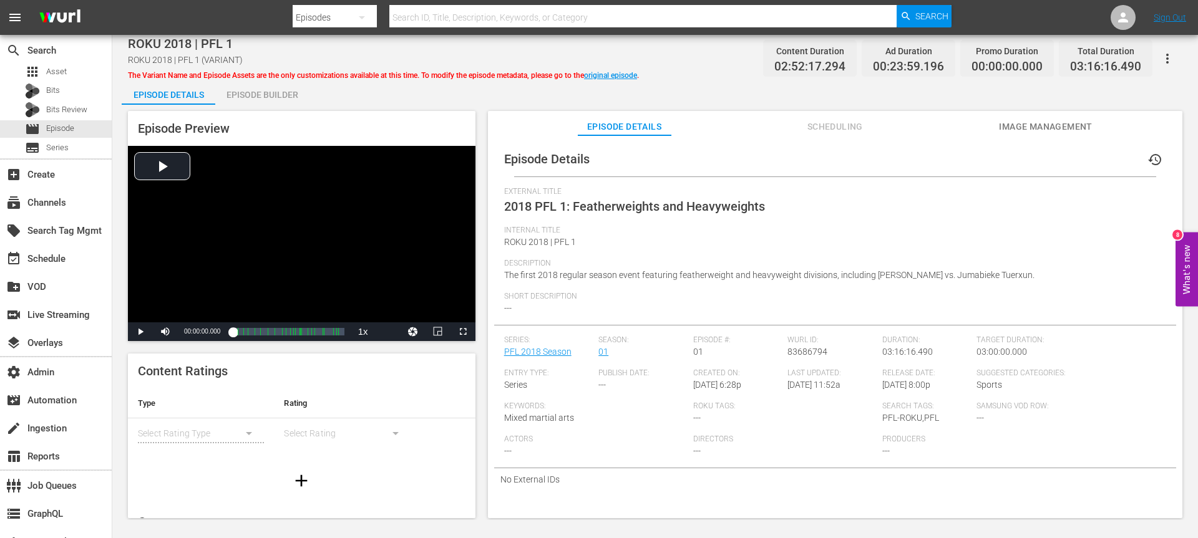
click at [299, 85] on div "Episode Builder" at bounding box center [262, 95] width 94 height 30
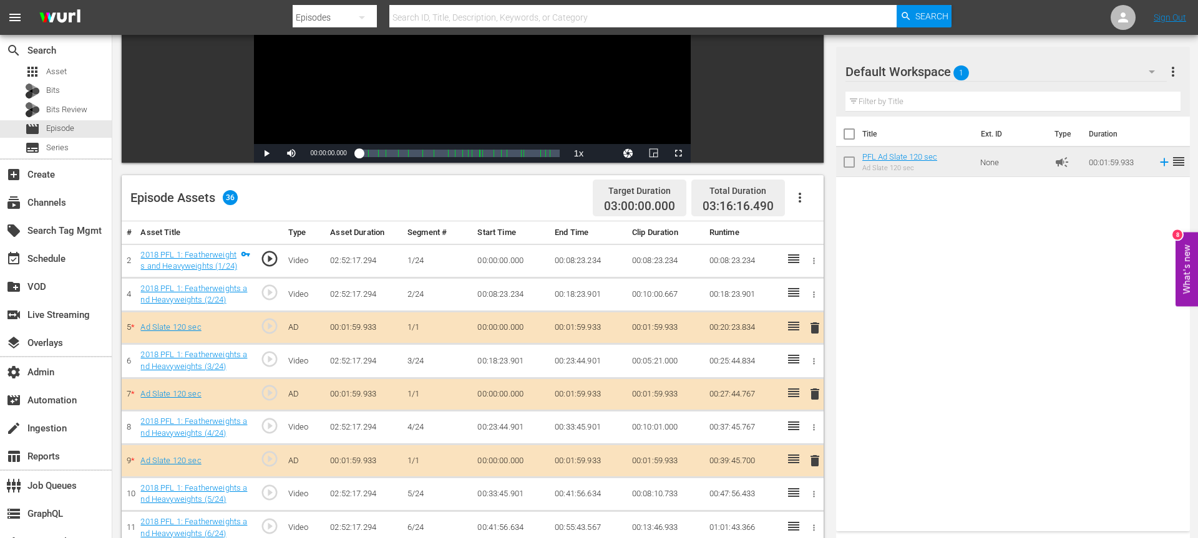
scroll to position [192, 0]
